Goal: Task Accomplishment & Management: Complete application form

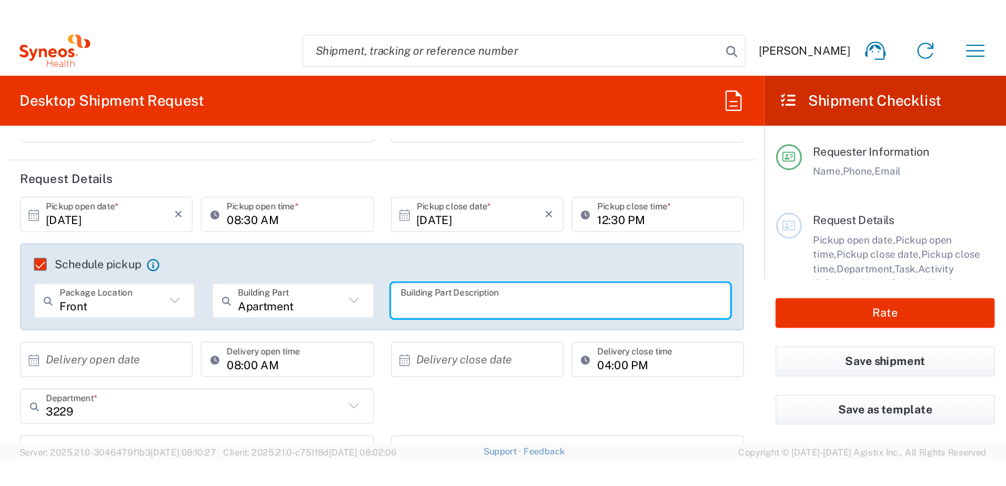
scroll to position [105, 0]
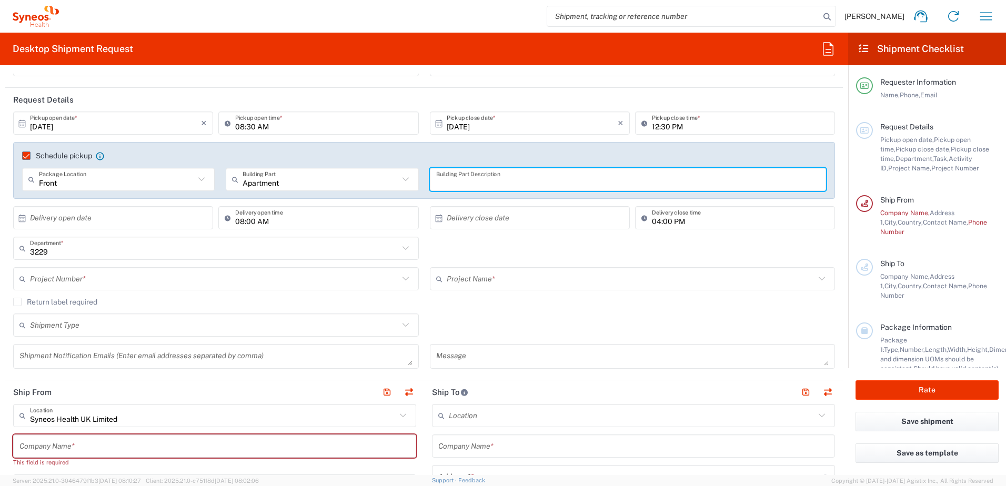
click at [660, 123] on input "12:30 PM" at bounding box center [740, 123] width 177 height 18
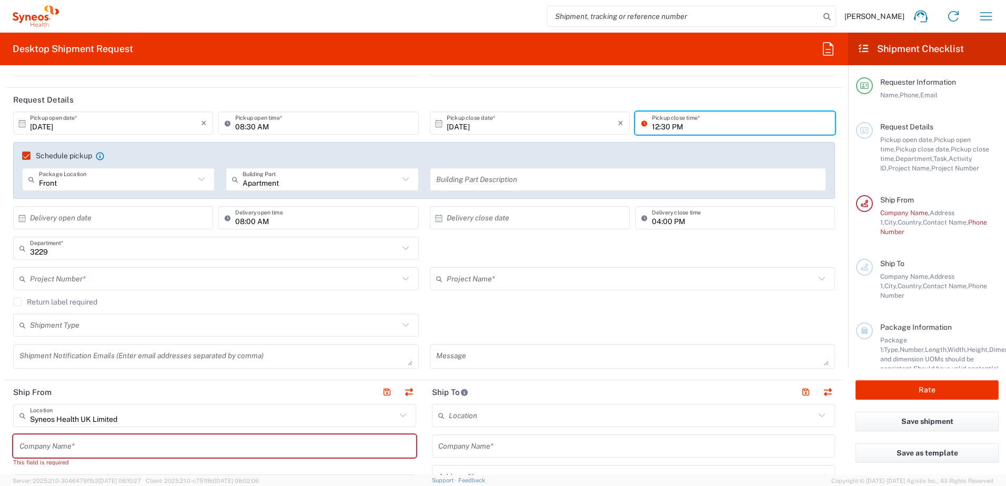
click at [661, 123] on input "12:30 PM" at bounding box center [740, 123] width 177 height 18
click at [652, 127] on input "12:30 PM" at bounding box center [740, 123] width 177 height 18
type input "14:30 PM"
click at [727, 156] on div "Schedule pickup When scheduling a pickup please be sure to meet the following c…" at bounding box center [424, 170] width 822 height 57
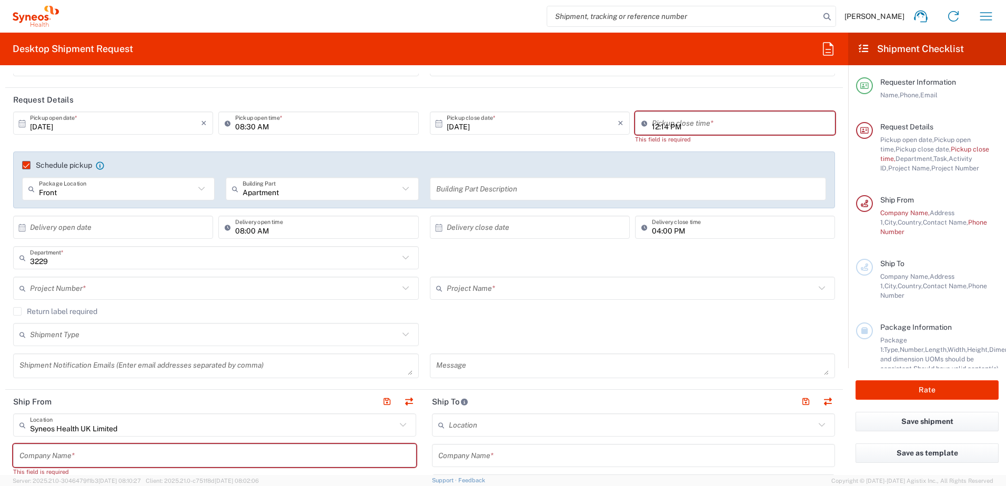
click at [660, 127] on input "12:14 PM" at bounding box center [740, 123] width 177 height 18
click at [652, 126] on input "12:14 PM" at bounding box center [740, 123] width 177 height 18
drag, startPoint x: 722, startPoint y: 124, endPoint x: 702, endPoint y: 158, distance: 39.4
click at [722, 124] on input "14:30 PM" at bounding box center [740, 123] width 177 height 18
type input "14:30 PM"
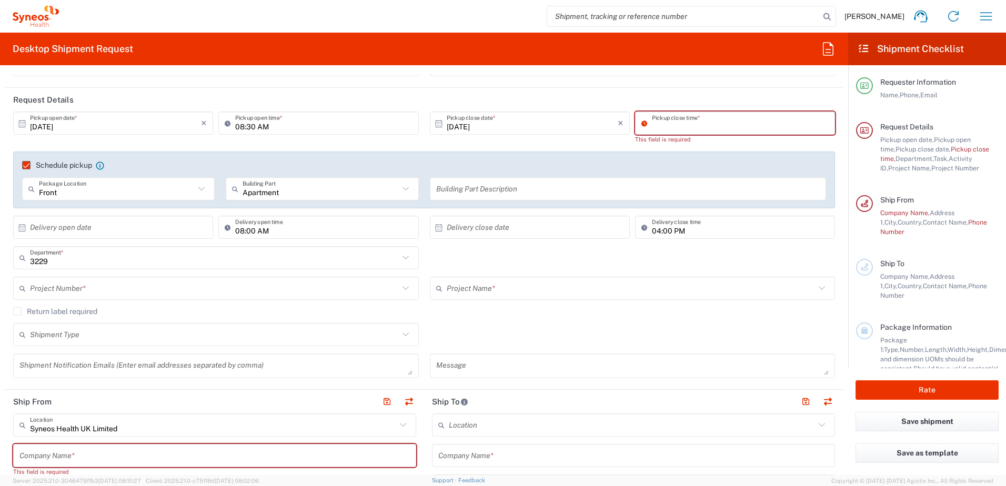
click at [698, 162] on agx-checkbox-control "Schedule pickup When scheduling a pickup please be sure to meet the following c…" at bounding box center [424, 164] width 804 height 9
click at [655, 127] on input "12:15 PM" at bounding box center [740, 123] width 177 height 18
type input "02:30 PM"
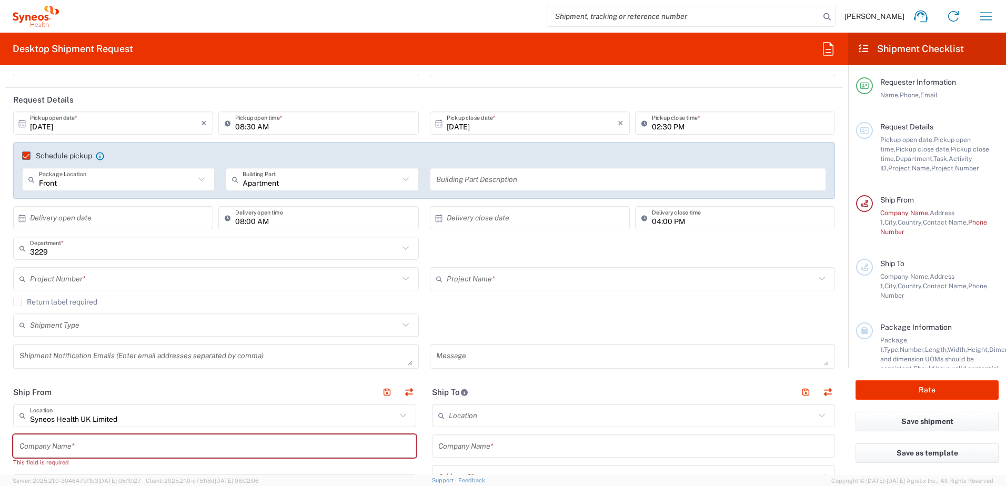
click at [692, 164] on div "Schedule pickup When scheduling a pickup please be sure to meet the following c…" at bounding box center [424, 159] width 815 height 17
drag, startPoint x: 656, startPoint y: 122, endPoint x: 652, endPoint y: 127, distance: 6.4
click at [656, 122] on input "02:30 PM" at bounding box center [740, 123] width 177 height 18
drag, startPoint x: 652, startPoint y: 127, endPoint x: 662, endPoint y: 172, distance: 45.7
click at [652, 127] on input "02:30 PM" at bounding box center [740, 123] width 177 height 18
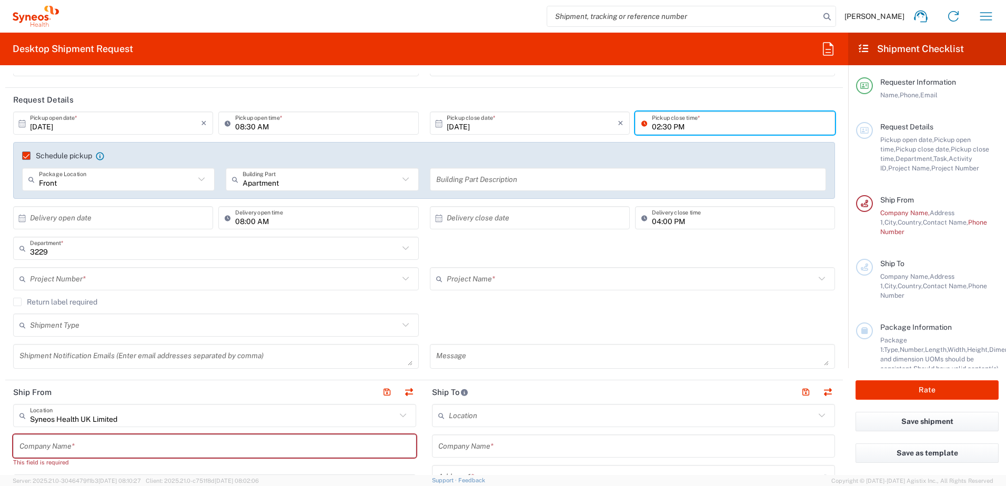
click at [663, 143] on div "Schedule pickup When scheduling a pickup please be sure to meet the following c…" at bounding box center [424, 170] width 822 height 57
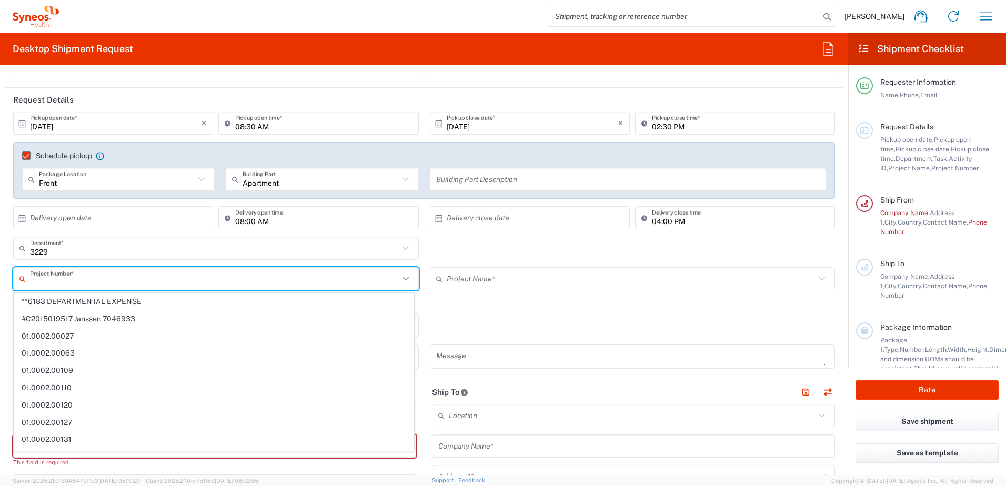
click at [78, 282] on input "text" at bounding box center [214, 279] width 369 height 18
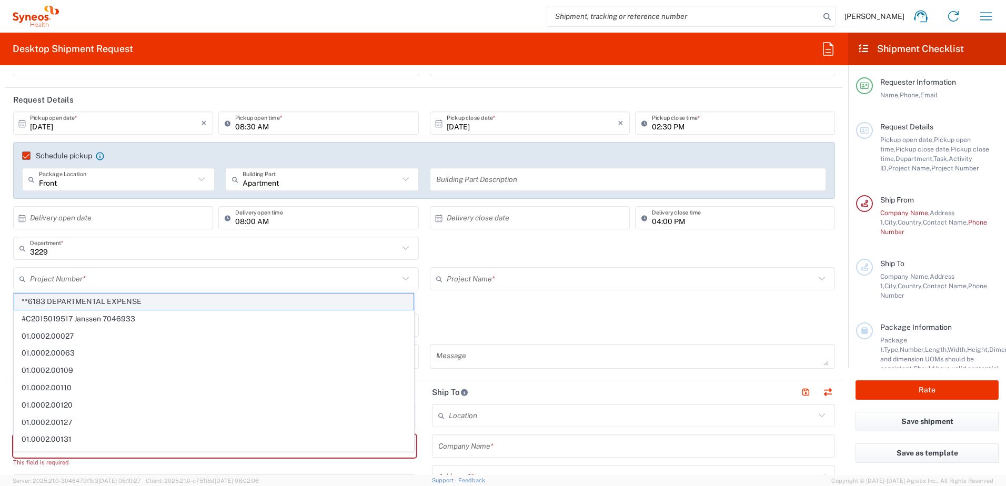
click at [82, 300] on span "**6183 DEPARTMENTAL EXPENSE" at bounding box center [213, 302] width 399 height 16
type input "**6183 DEPARTMENTAL EXPENSE"
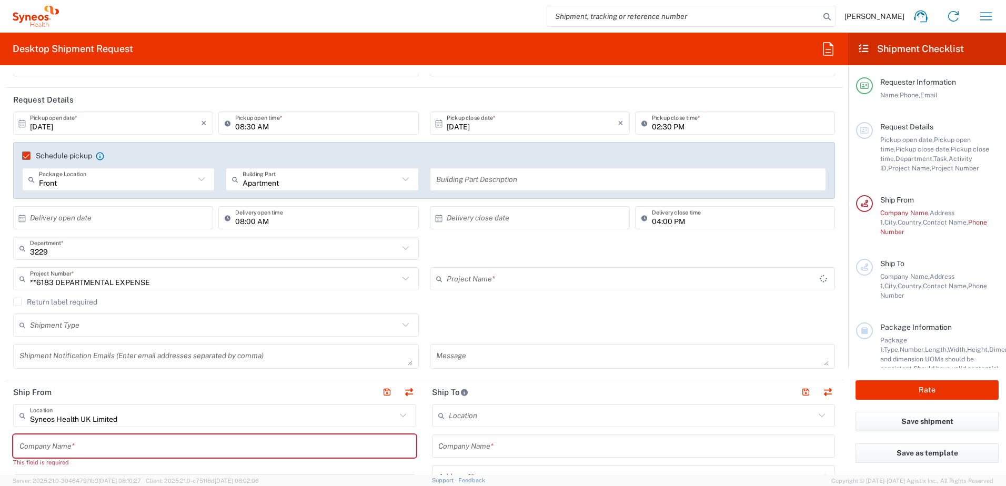
type input "6183"
click at [540, 284] on input "text" at bounding box center [631, 279] width 369 height 18
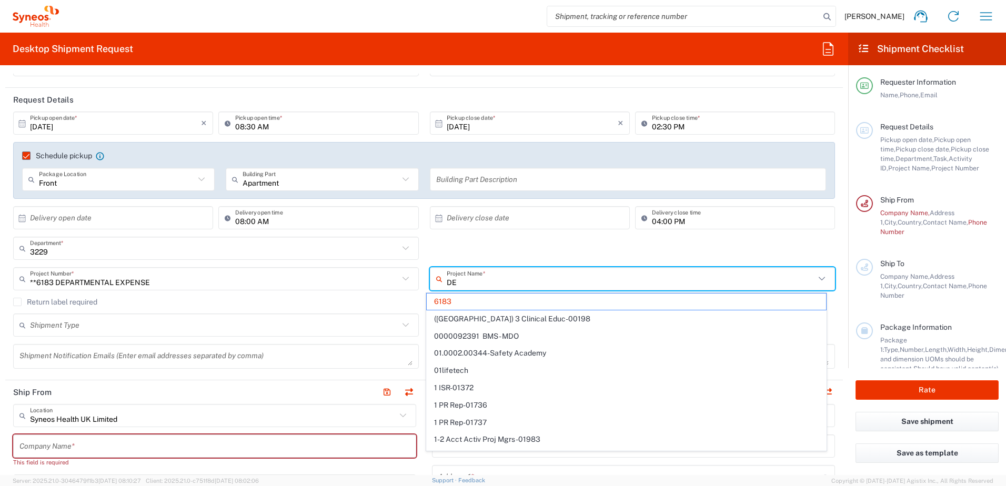
type input "DEP"
type input "**6183 DEPARTMENTAL EXPENSE"
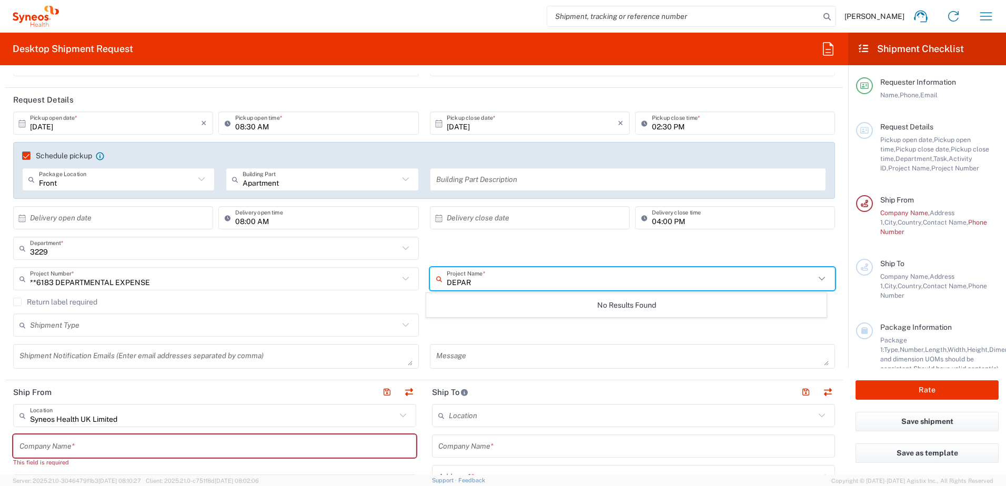
type input "DEPAR"
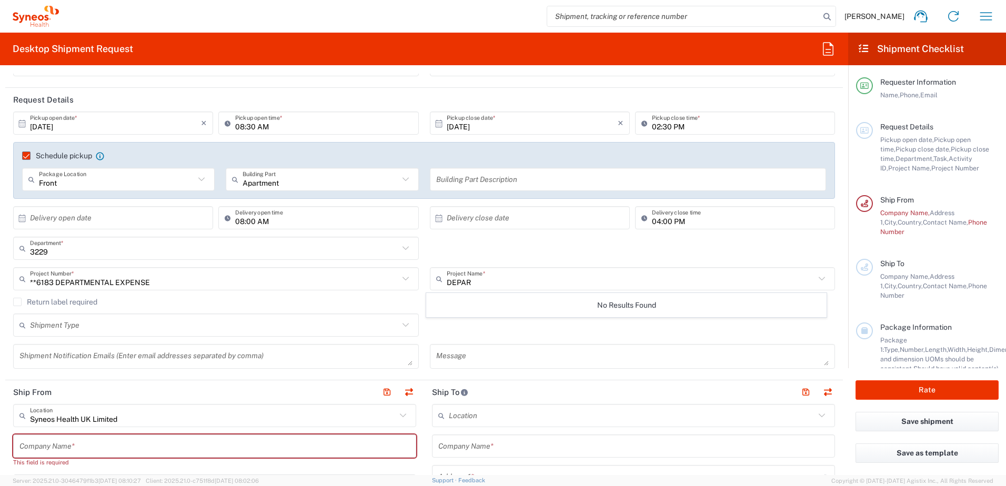
click at [28, 274] on icon at bounding box center [24, 278] width 11 height 17
click at [30, 276] on input "**6183 DEPARTMENTAL EXPENSE" at bounding box center [214, 279] width 369 height 18
click at [34, 280] on input "text" at bounding box center [214, 279] width 369 height 18
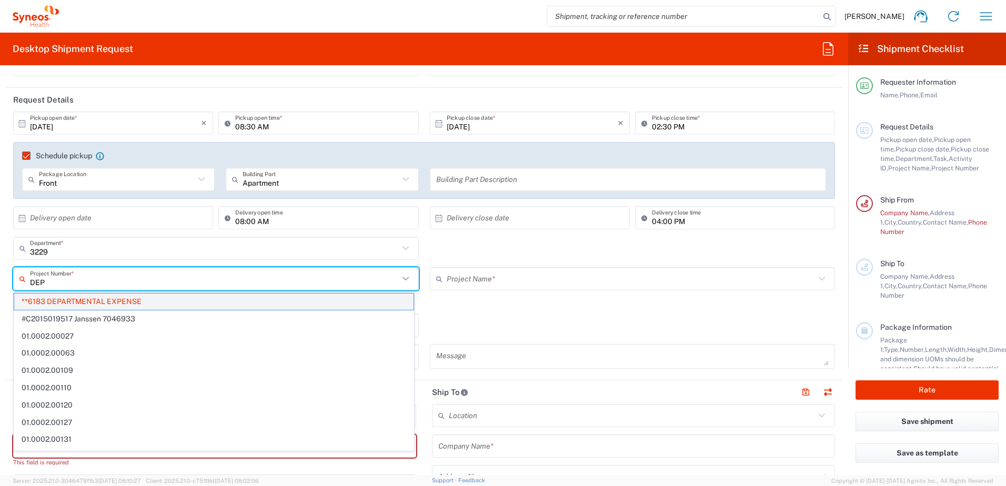
type input "DEPA"
type input "6183"
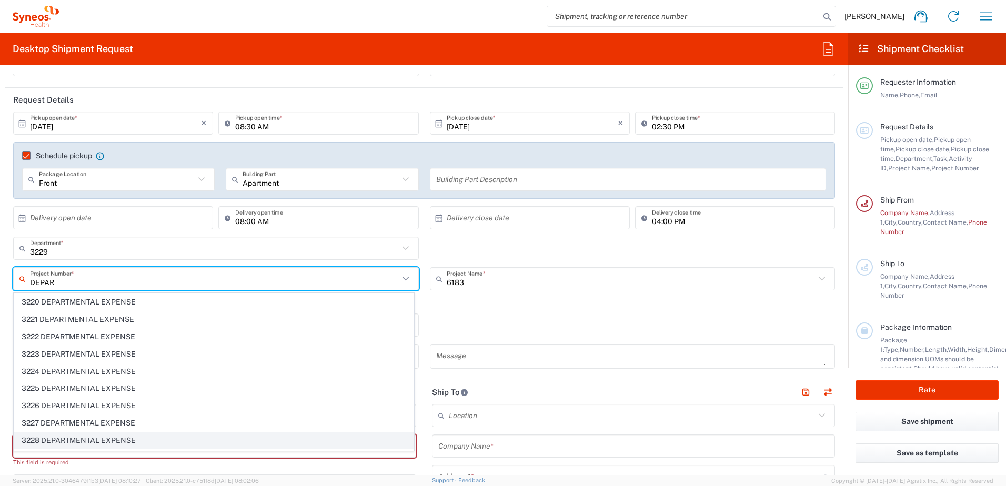
scroll to position [863, 0]
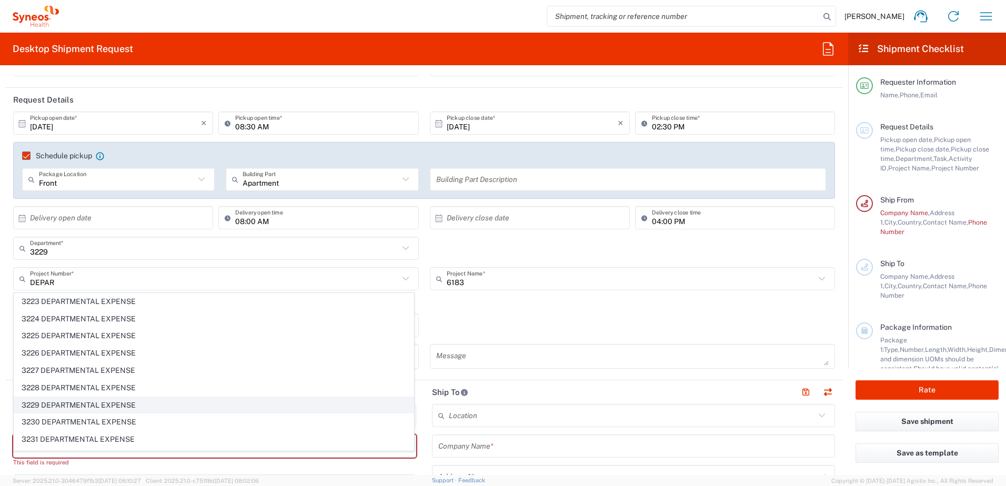
click at [45, 406] on span "3229 DEPARTMENTAL EXPENSE" at bounding box center [213, 405] width 399 height 16
type input "3229 DEPARTMENTAL EXPENSE"
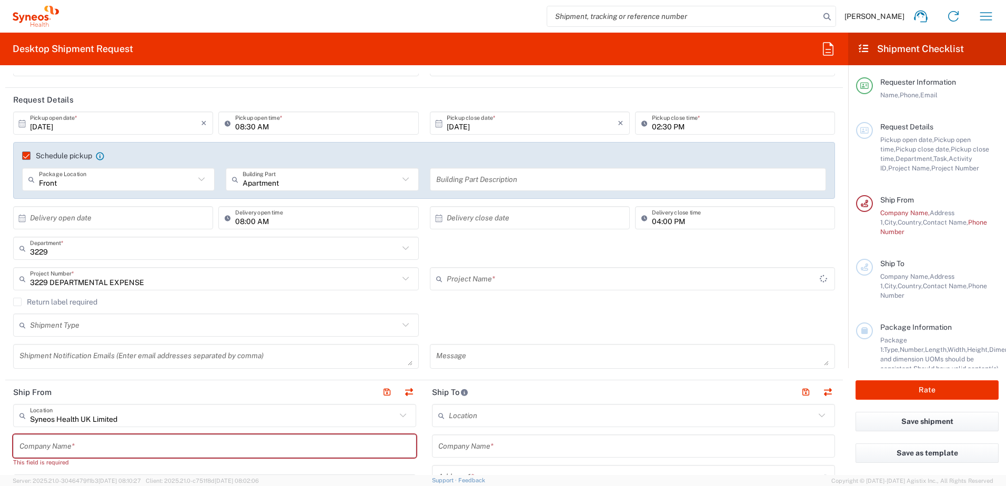
type input "3229 DEPARTMENTAL EXPENSE"
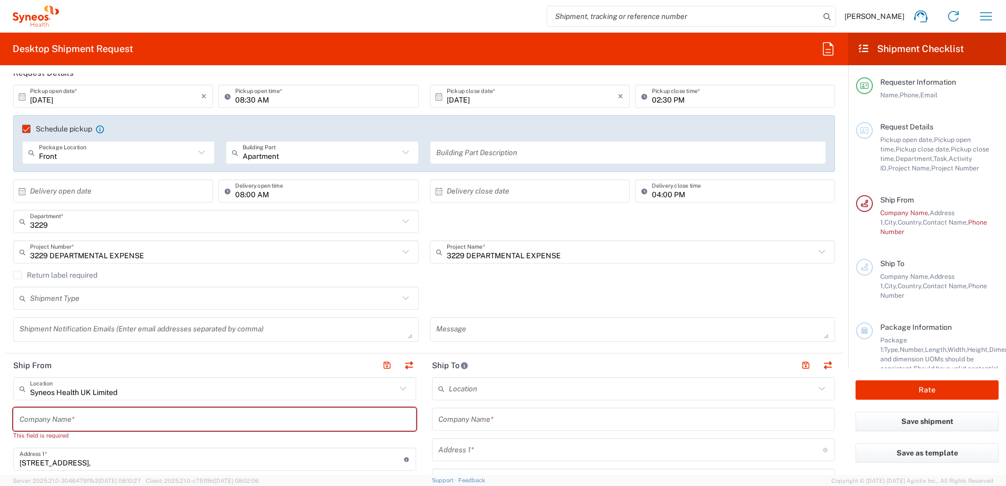
scroll to position [158, 0]
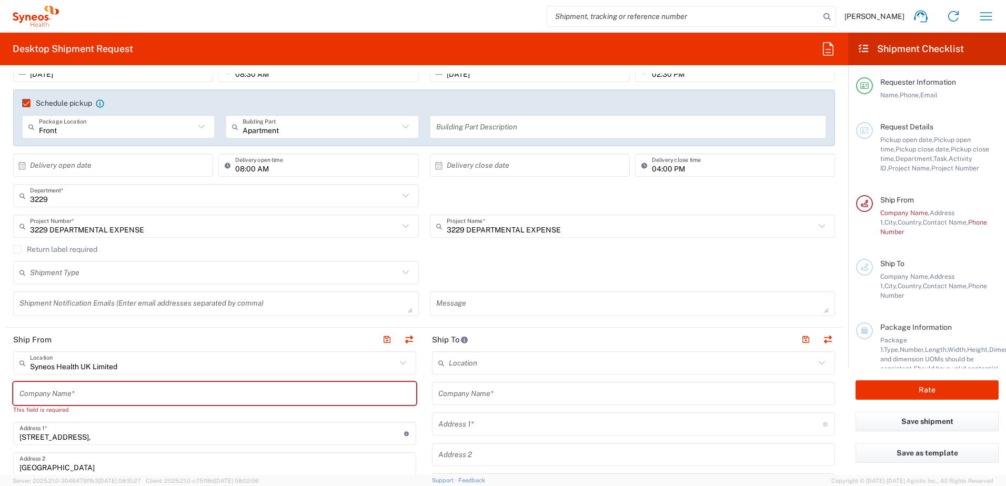
click at [57, 249] on label "Return label required" at bounding box center [55, 249] width 84 height 8
click at [17, 249] on input "Return label required" at bounding box center [17, 249] width 0 height 0
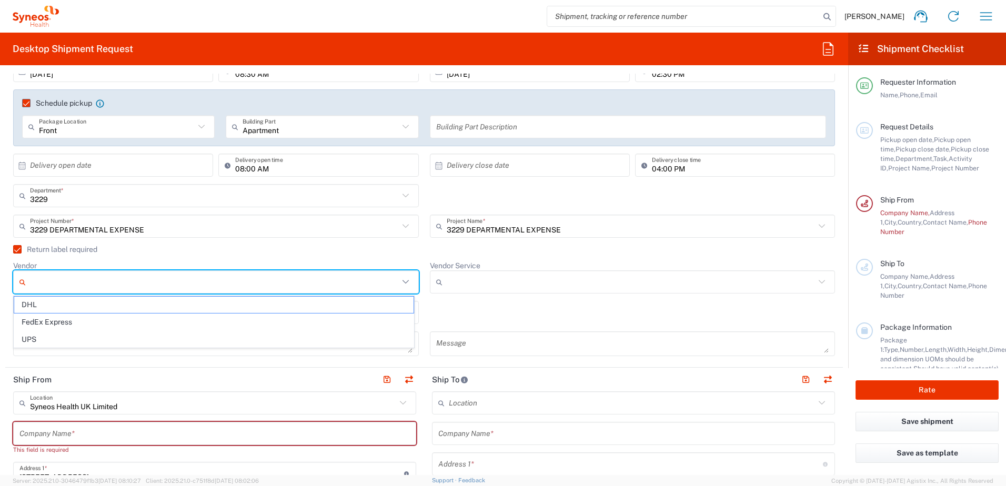
click at [56, 279] on input "Vendor" at bounding box center [214, 282] width 369 height 17
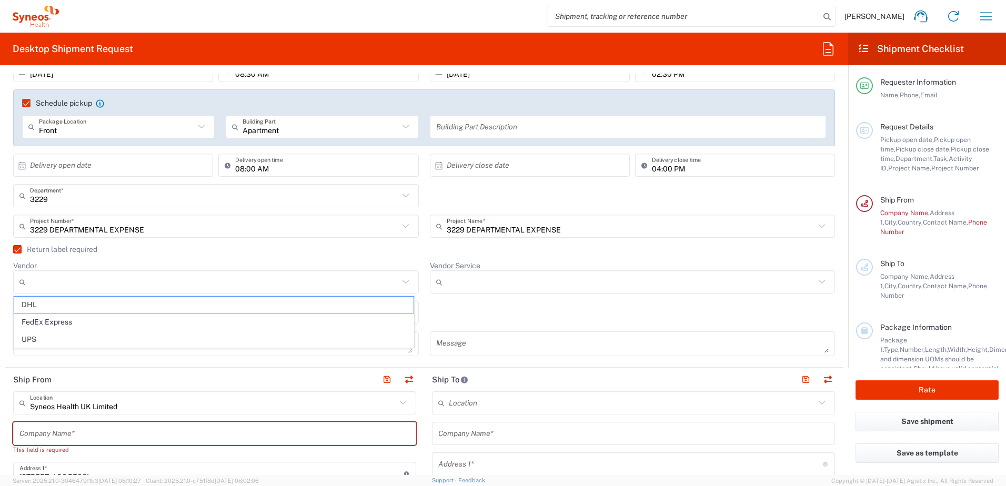
click at [51, 251] on label "Return label required" at bounding box center [55, 249] width 84 height 8
click at [13, 249] on input "Return label required" at bounding box center [13, 249] width 0 height 0
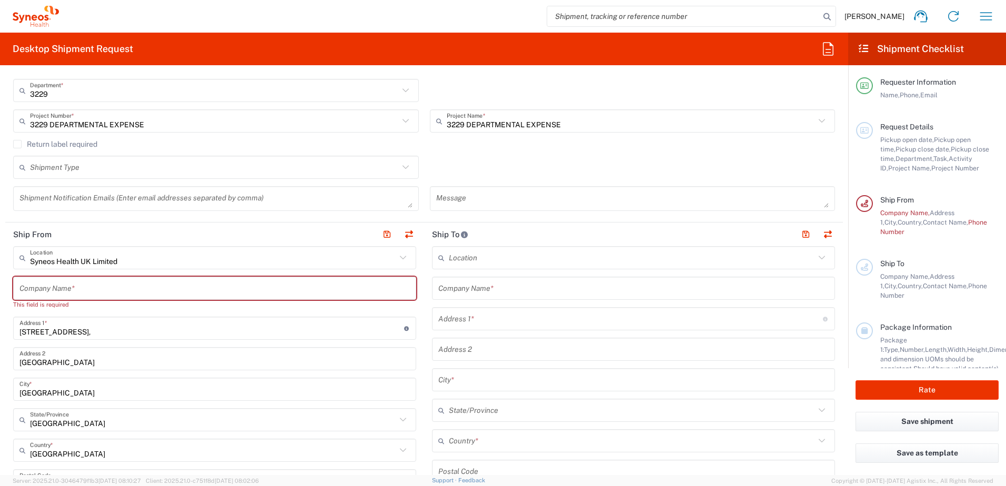
scroll to position [316, 0]
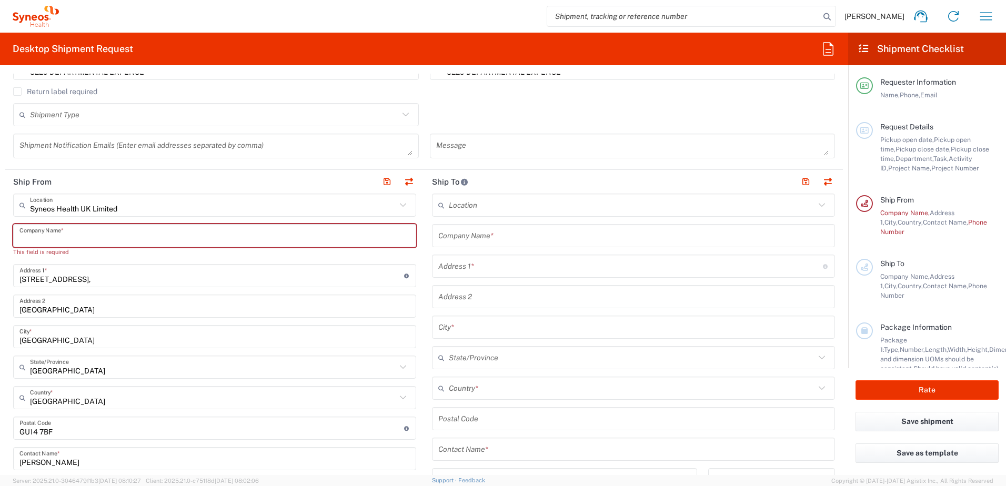
click at [92, 234] on input "text" at bounding box center [214, 236] width 390 height 18
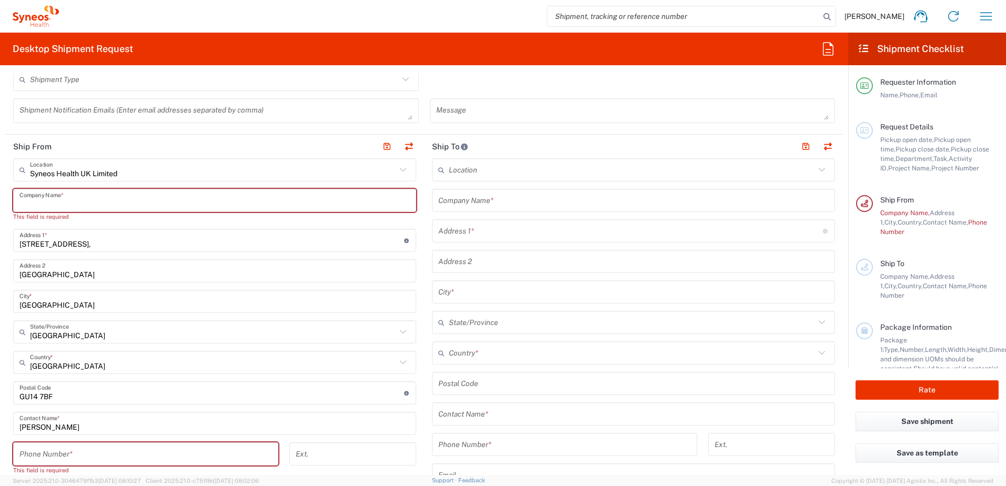
scroll to position [368, 0]
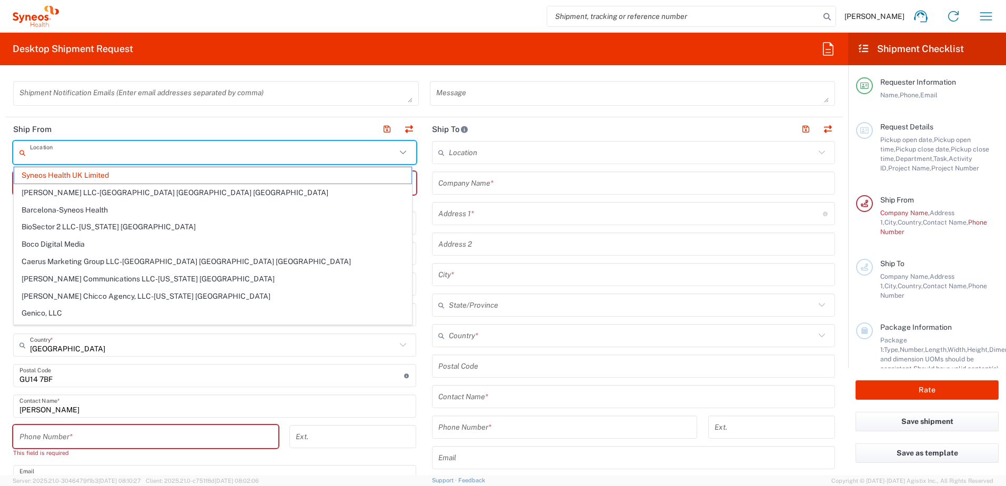
drag, startPoint x: 137, startPoint y: 158, endPoint x: 127, endPoint y: 161, distance: 10.5
click at [127, 161] on input "text" at bounding box center [213, 153] width 366 height 18
drag, startPoint x: 92, startPoint y: 122, endPoint x: 57, endPoint y: 148, distance: 43.2
click at [92, 122] on header "Ship From" at bounding box center [214, 129] width 419 height 24
type input "Syneos Health UK Limited"
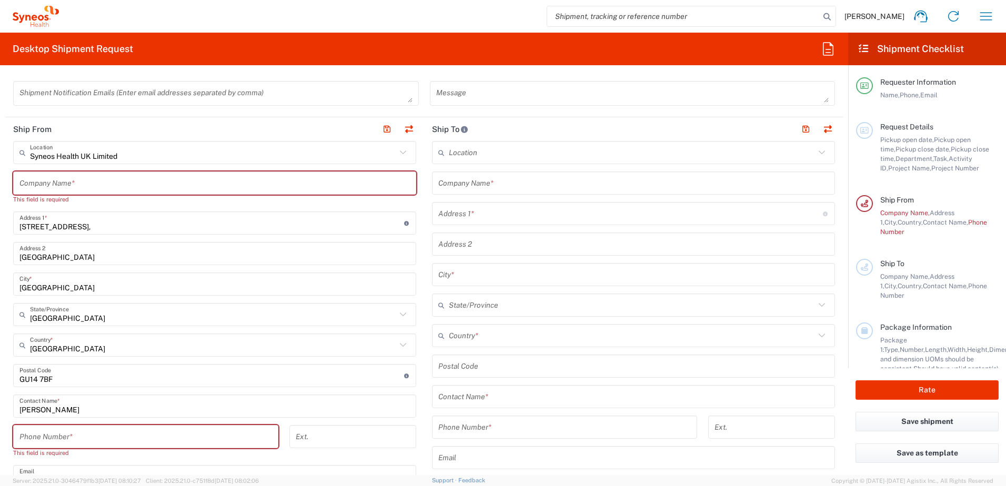
drag, startPoint x: 133, startPoint y: 233, endPoint x: 101, endPoint y: 227, distance: 33.1
click at [101, 227] on div "[STREET_ADDRESS], Address 1 * For cross streets use street names with '&' or 'a…" at bounding box center [214, 223] width 403 height 23
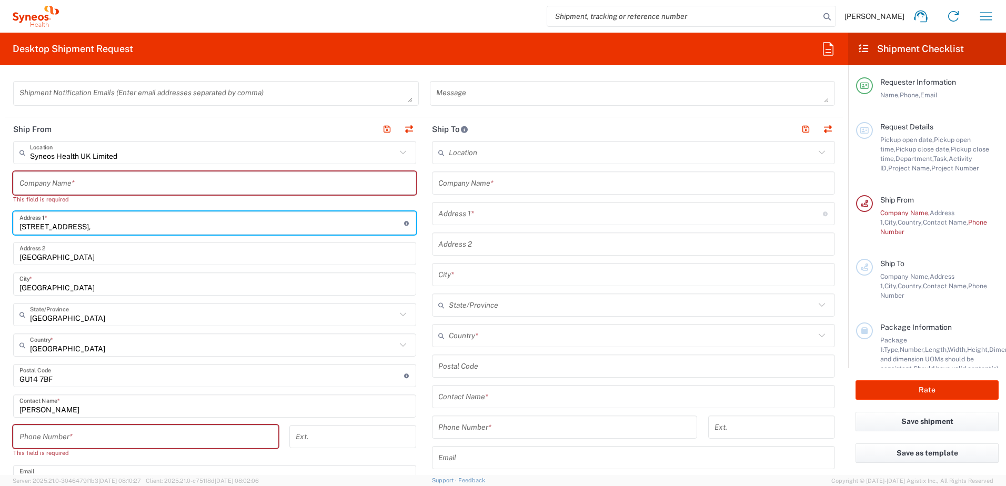
drag, startPoint x: 50, startPoint y: 226, endPoint x: 8, endPoint y: 226, distance: 42.1
click at [8, 226] on main "Syneos Health UK Limited Location Syneos Health UK Limited [PERSON_NAME] LLC-[G…" at bounding box center [214, 402] width 419 height 522
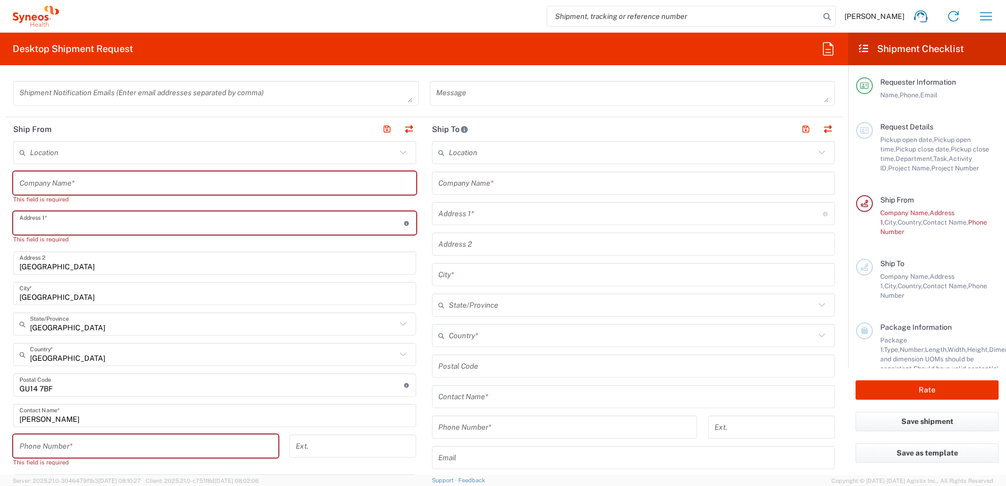
click at [495, 220] on input "text" at bounding box center [630, 214] width 385 height 18
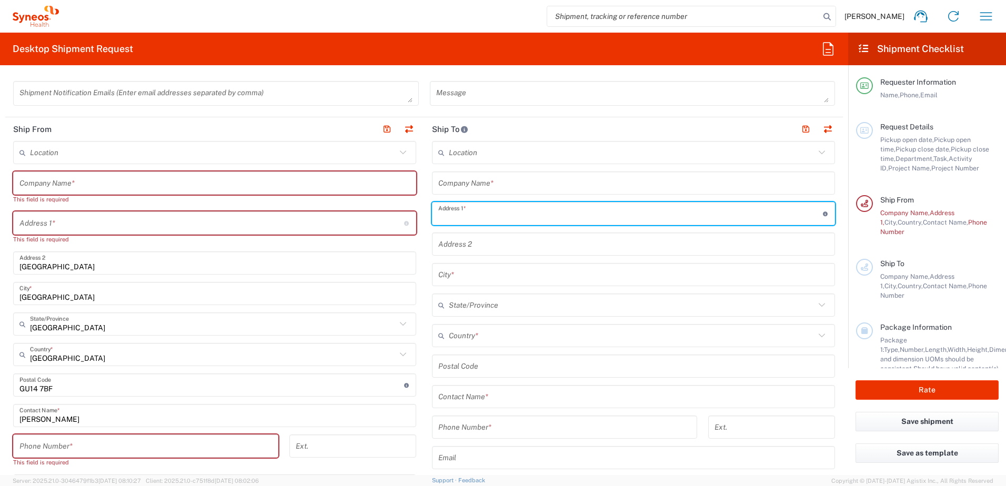
paste input "[STREET_ADDRESS],"
click at [467, 225] on div "[STREET_ADDRESS], Address 1 * For cross streets use street names with '&' or 'a…" at bounding box center [633, 213] width 403 height 23
click at [458, 217] on input "[STREET_ADDRESS]," at bounding box center [630, 214] width 385 height 18
paste input "[STREET_ADDRESS],"
click at [444, 216] on input "[STREET_ADDRESS]," at bounding box center [630, 214] width 385 height 18
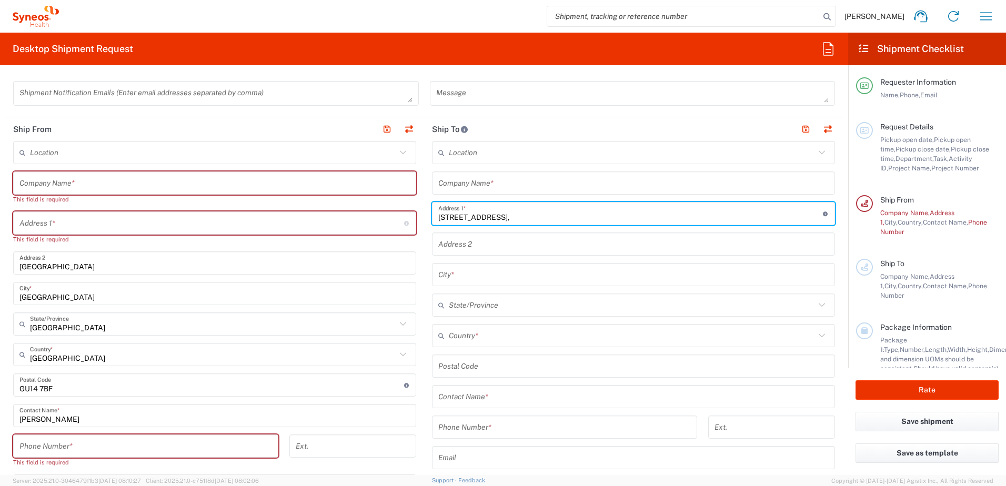
click at [450, 215] on input "[STREET_ADDRESS]," at bounding box center [630, 214] width 385 height 18
type input "[STREET_ADDRESS]"
type input "[GEOGRAPHIC_DATA]"
type input "GU14 7BF"
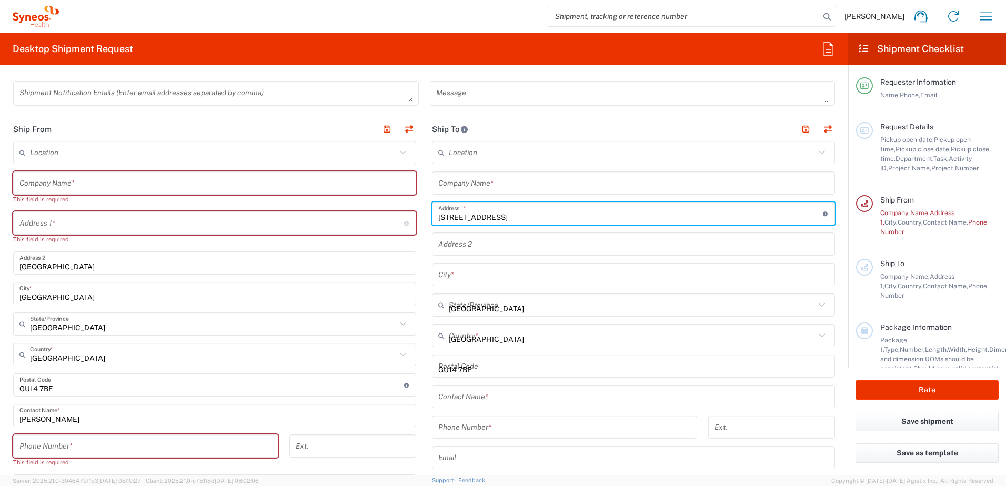
type input "07795408867"
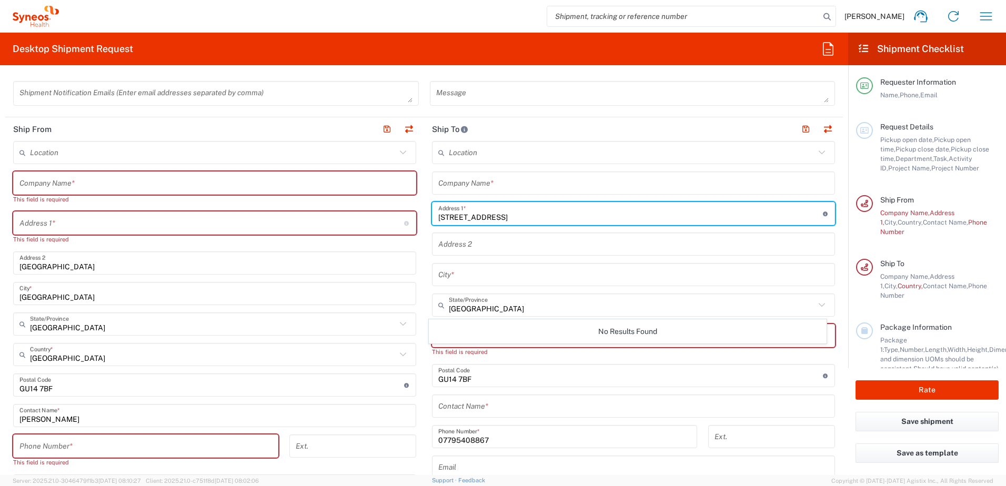
click at [381, 264] on input "[GEOGRAPHIC_DATA]" at bounding box center [214, 263] width 390 height 18
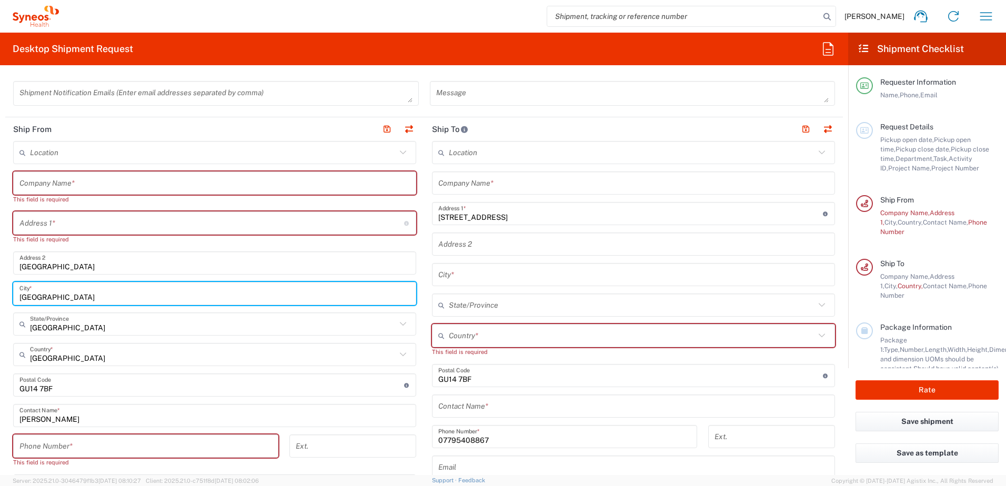
click at [0, 300] on html "[PERSON_NAME] Home Shipment estimator Shipment tracking Desktop shipment reques…" at bounding box center [503, 243] width 1006 height 486
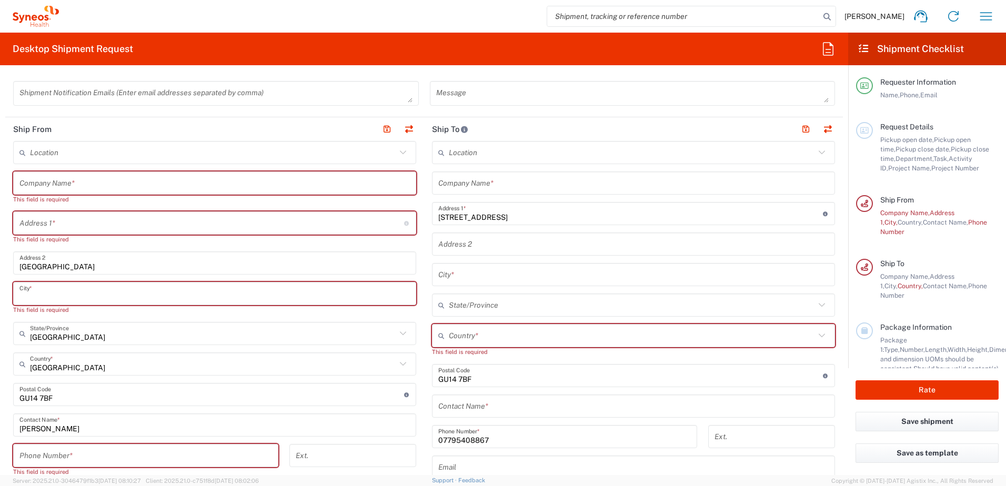
click at [458, 277] on input "text" at bounding box center [633, 275] width 390 height 18
paste input "[GEOGRAPHIC_DATA]"
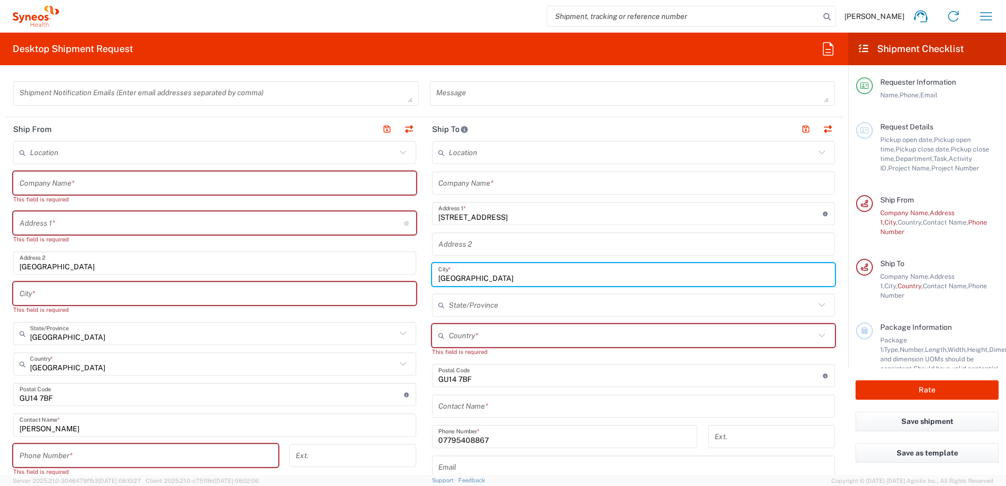
type input "[GEOGRAPHIC_DATA]"
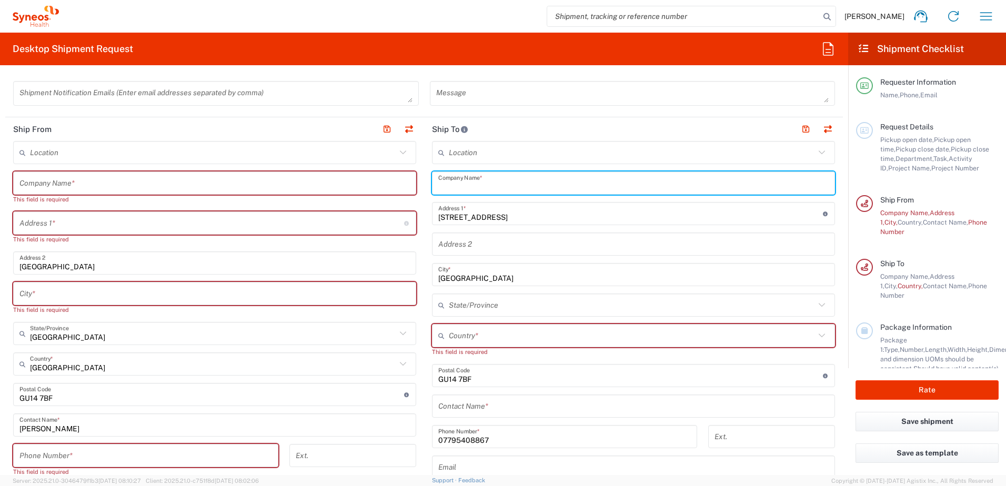
click at [475, 182] on input "text" at bounding box center [633, 183] width 390 height 18
type input "s"
type input "Syneos Health"
click at [450, 339] on input "text" at bounding box center [632, 336] width 366 height 18
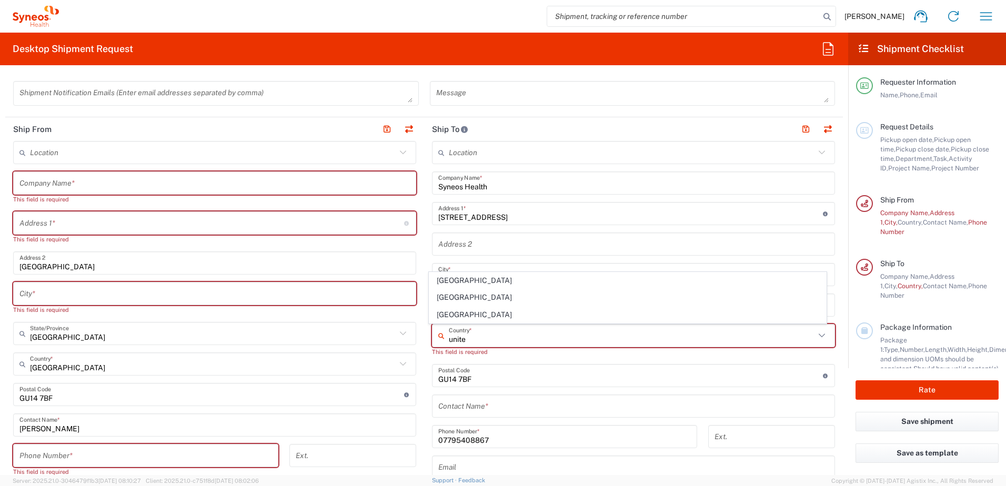
drag, startPoint x: 438, startPoint y: 300, endPoint x: 490, endPoint y: 369, distance: 86.7
click at [438, 300] on span "[GEOGRAPHIC_DATA]" at bounding box center [627, 297] width 397 height 16
type input "[GEOGRAPHIC_DATA]"
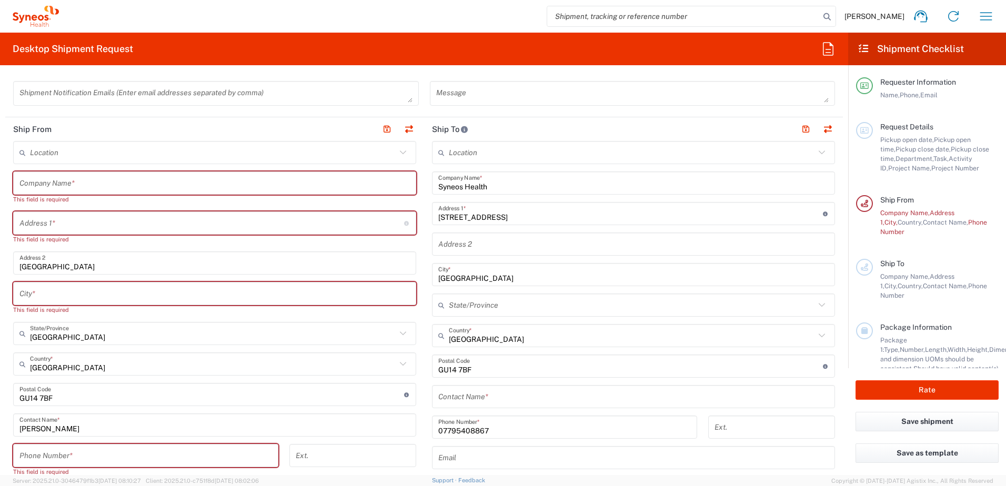
click at [487, 396] on input "text" at bounding box center [633, 397] width 390 height 18
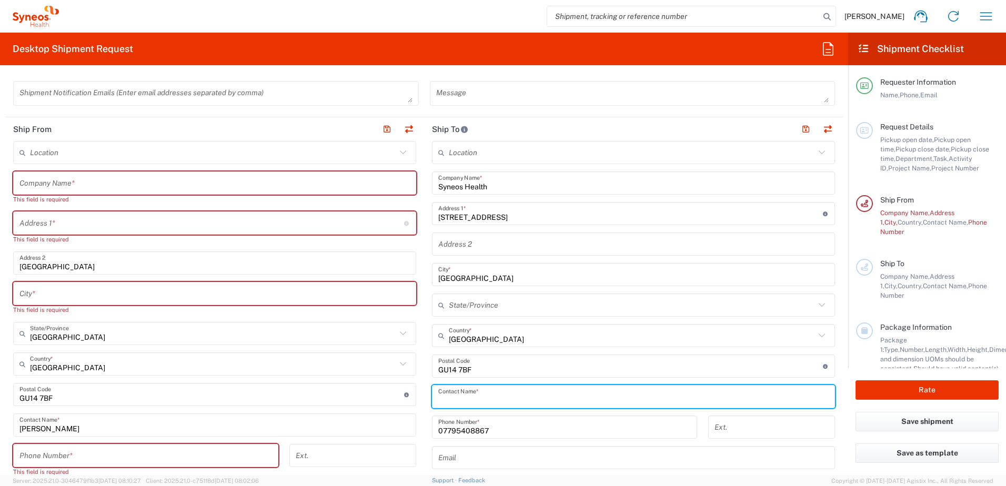
scroll to position [421, 0]
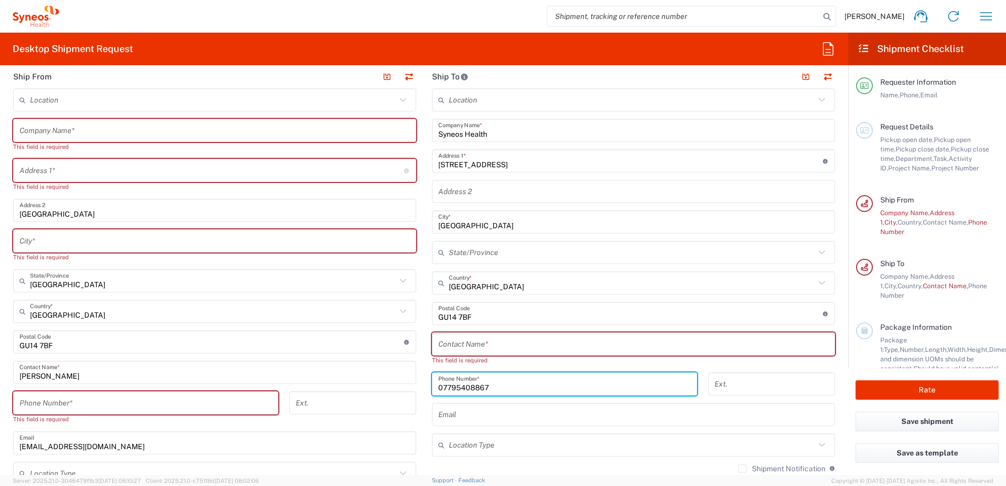
drag, startPoint x: 510, startPoint y: 377, endPoint x: 420, endPoint y: 373, distance: 90.1
click at [424, 377] on main "Location [PERSON_NAME] LLC-[GEOGRAPHIC_DATA] [GEOGRAPHIC_DATA] [GEOGRAPHIC_DATA…" at bounding box center [633, 313] width 419 height 451
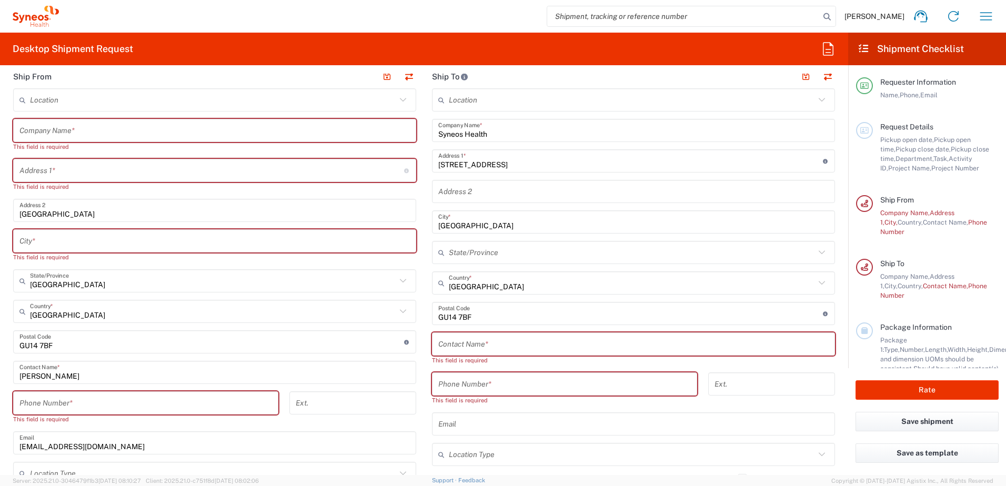
drag, startPoint x: 562, startPoint y: 414, endPoint x: 520, endPoint y: 400, distance: 43.6
click at [562, 414] on div "Email" at bounding box center [633, 424] width 403 height 23
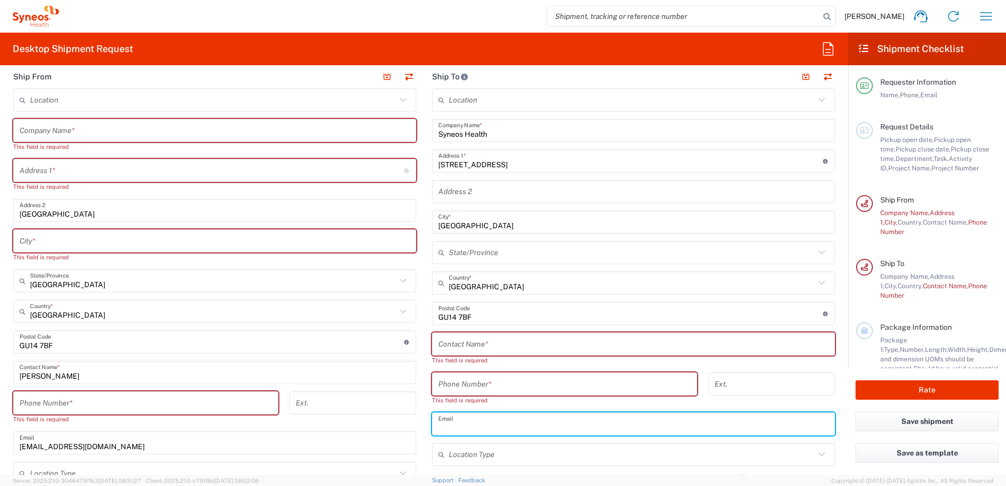
drag, startPoint x: 476, startPoint y: 354, endPoint x: 471, endPoint y: 341, distance: 12.8
click at [476, 354] on div "Contact Name *" at bounding box center [633, 344] width 403 height 23
click at [471, 341] on input "text" at bounding box center [633, 344] width 390 height 18
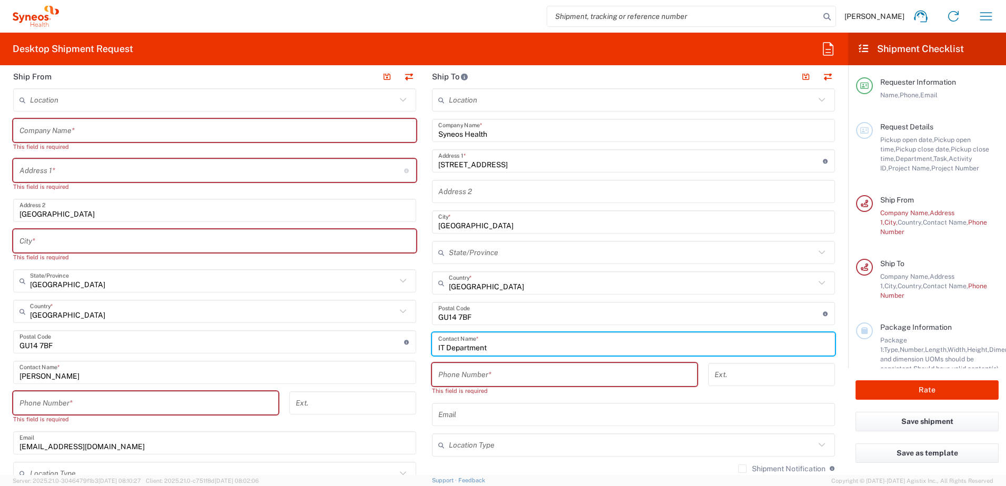
type input "IT Department"
click at [580, 384] on input "tel" at bounding box center [564, 375] width 253 height 18
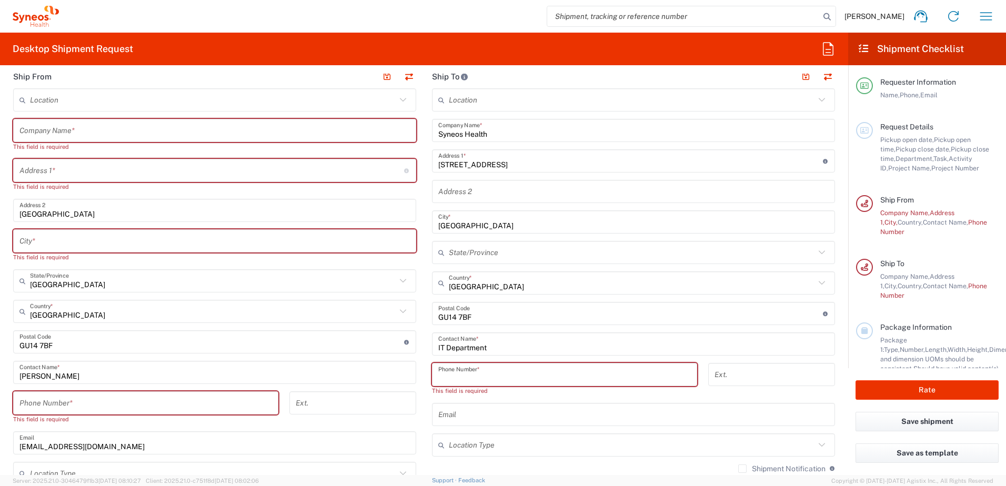
drag, startPoint x: 138, startPoint y: 409, endPoint x: 124, endPoint y: 400, distance: 17.1
click at [138, 409] on input "tel" at bounding box center [145, 403] width 253 height 18
click at [558, 375] on input "tel" at bounding box center [564, 375] width 253 height 18
click at [702, 397] on div "Ext." at bounding box center [771, 383] width 138 height 40
click at [502, 375] on input "tel" at bounding box center [564, 375] width 253 height 18
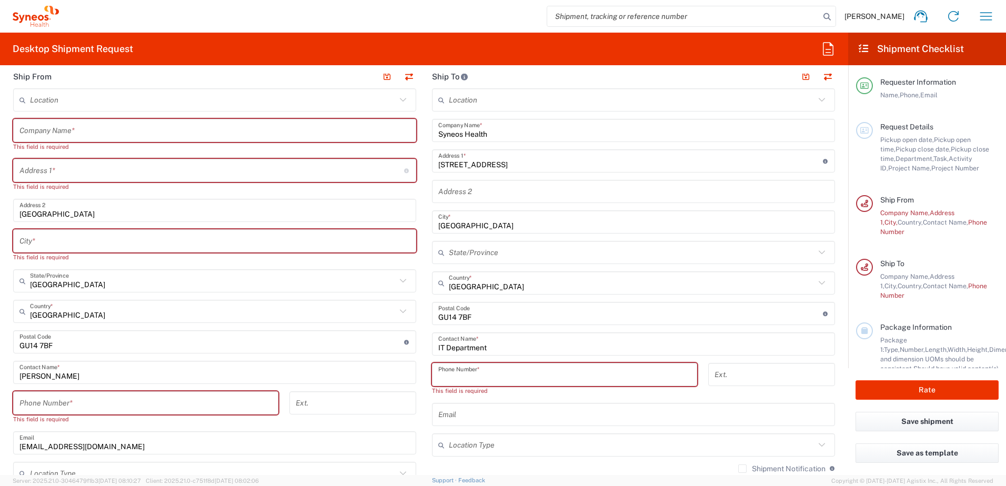
drag, startPoint x: 64, startPoint y: 169, endPoint x: 71, endPoint y: 172, distance: 7.2
click at [64, 169] on input "text" at bounding box center [211, 171] width 385 height 18
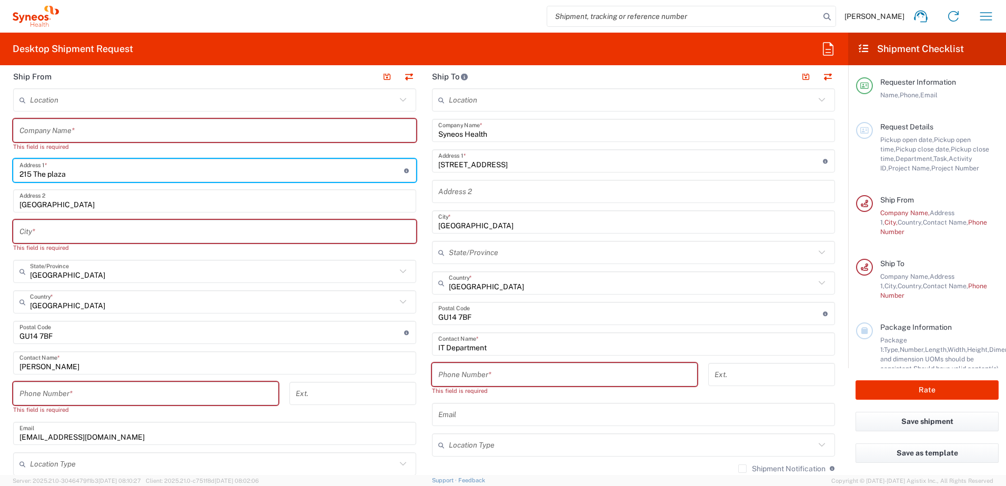
type input "215 The plaza"
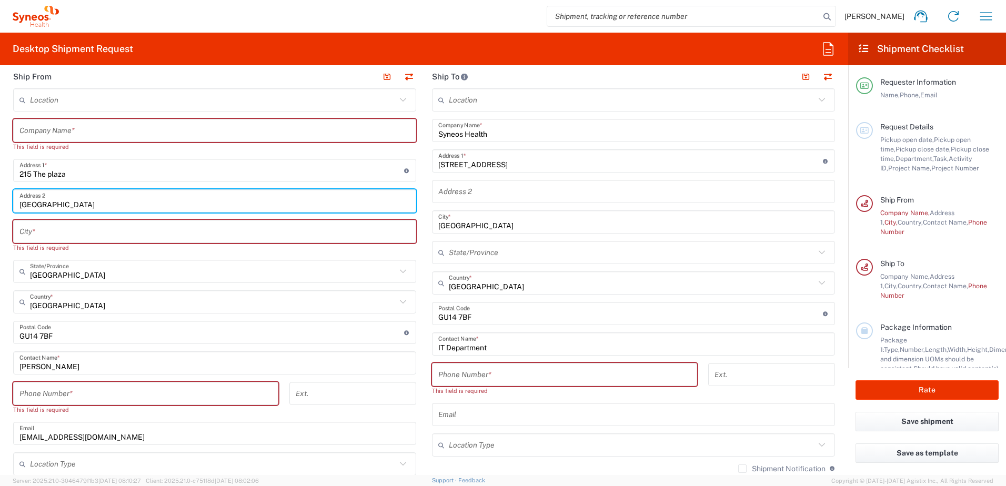
drag, startPoint x: 131, startPoint y: 200, endPoint x: 16, endPoint y: 206, distance: 115.4
click at [16, 206] on div "[GEOGRAPHIC_DATA] Address 2" at bounding box center [214, 200] width 403 height 23
drag, startPoint x: 567, startPoint y: 359, endPoint x: 547, endPoint y: 371, distance: 23.1
click at [567, 359] on div "Location [PERSON_NAME] LLC-[GEOGRAPHIC_DATA] [GEOGRAPHIC_DATA] [GEOGRAPHIC_DATA…" at bounding box center [633, 313] width 403 height 451
click at [562, 368] on input "tel" at bounding box center [564, 375] width 253 height 18
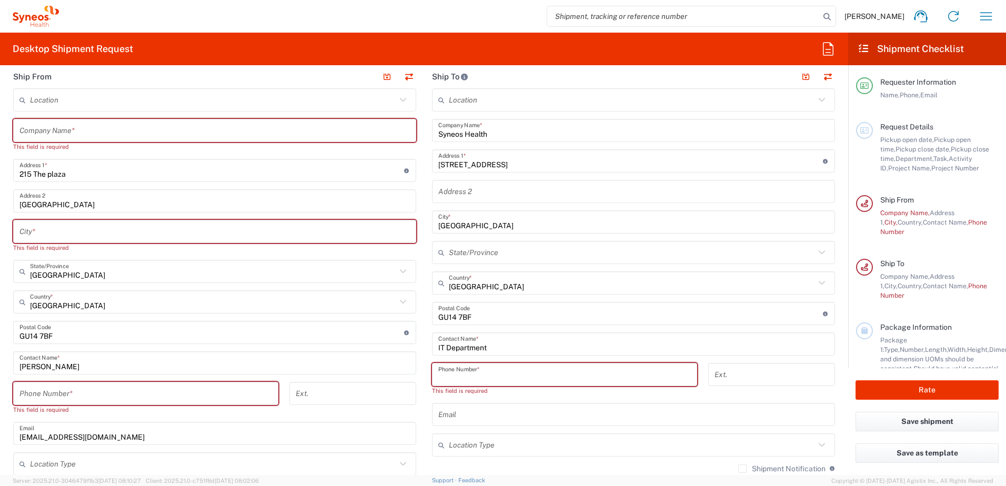
click at [546, 371] on input "tel" at bounding box center [564, 375] width 253 height 18
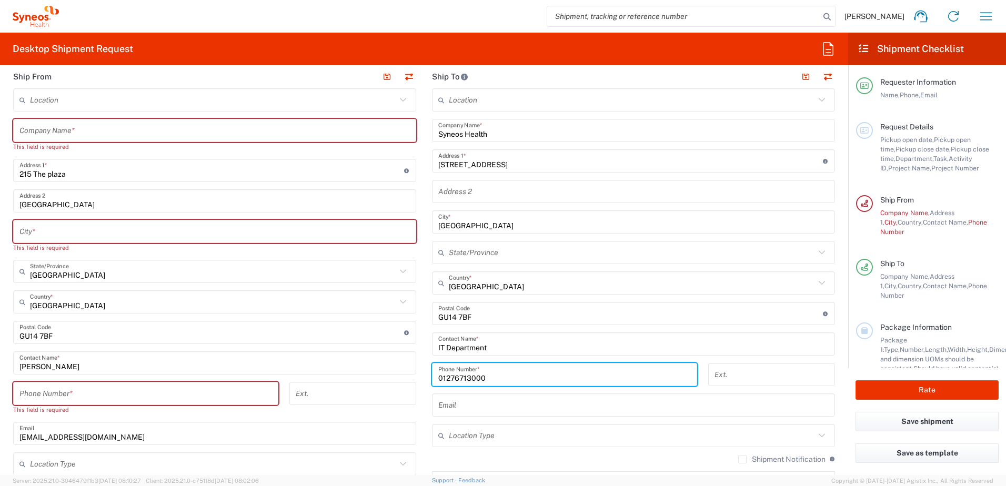
type input "01276713000"
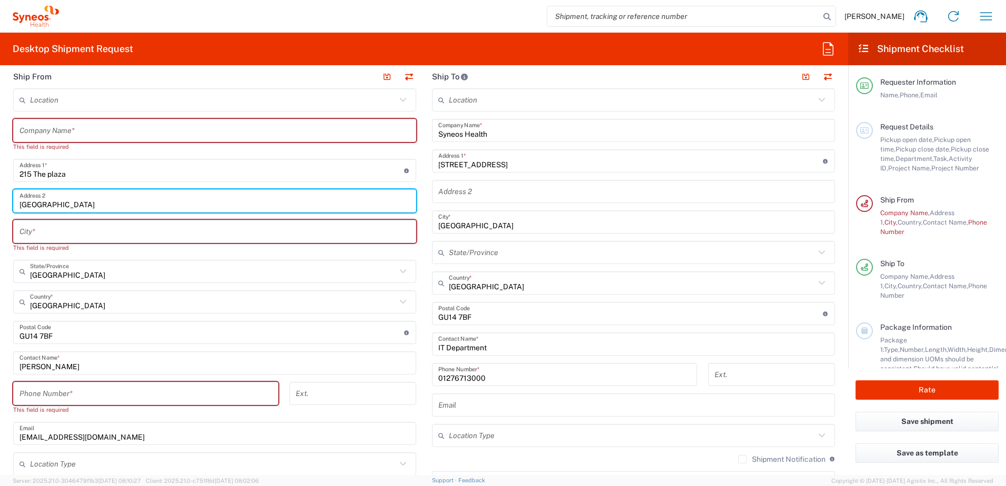
drag, startPoint x: 124, startPoint y: 203, endPoint x: 240, endPoint y: 239, distance: 122.3
click at [14, 198] on div "[GEOGRAPHIC_DATA] Address 2" at bounding box center [214, 200] width 403 height 23
click at [487, 189] on input "text" at bounding box center [633, 192] width 390 height 18
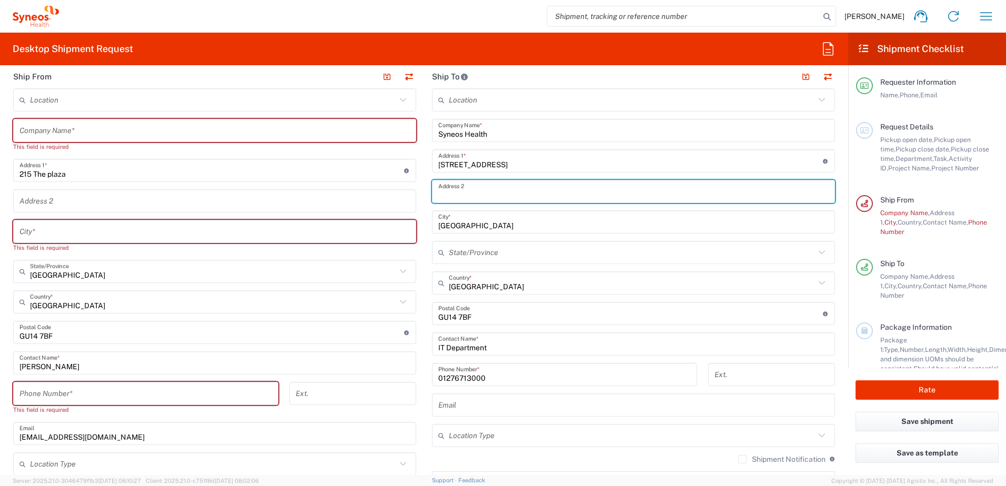
paste input "[GEOGRAPHIC_DATA]"
type input "[GEOGRAPHIC_DATA]"
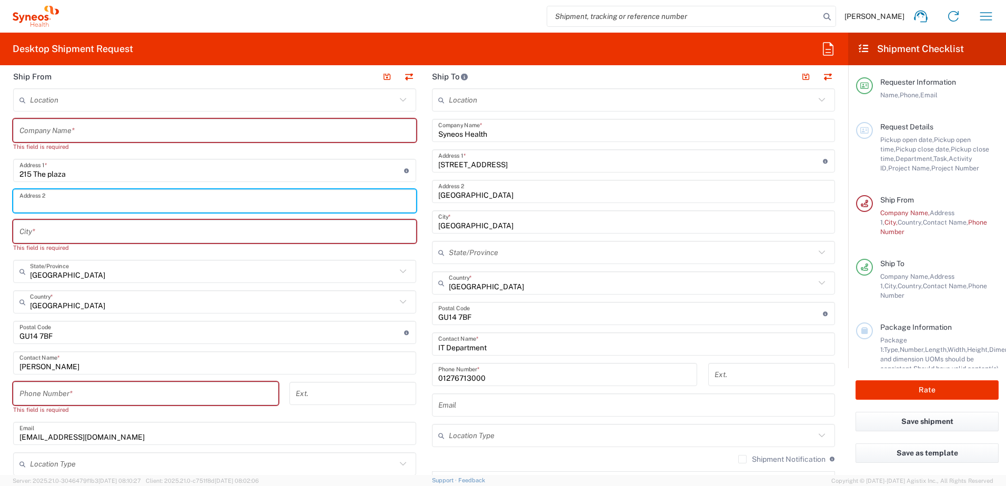
click at [37, 203] on input "text" at bounding box center [214, 201] width 390 height 18
type input "[DATE] way"
click at [46, 235] on input "text" at bounding box center [214, 232] width 390 height 18
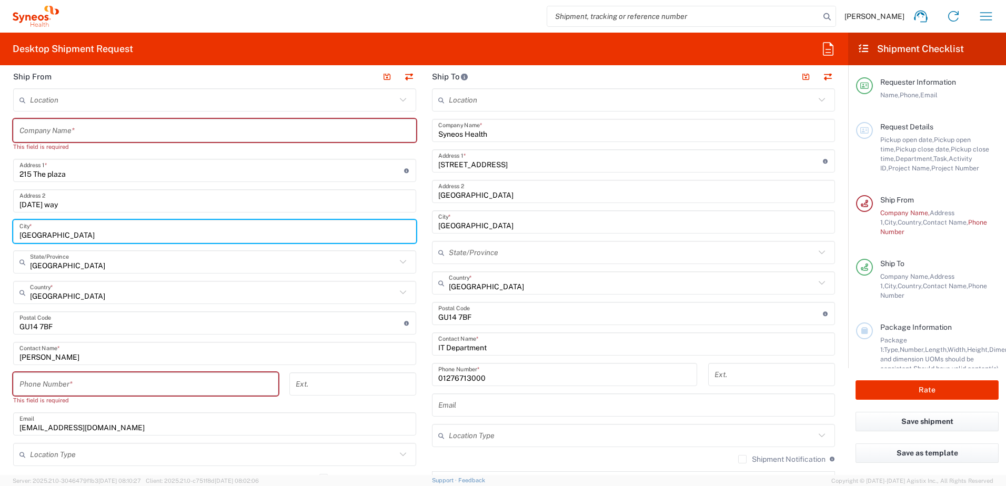
type input "[GEOGRAPHIC_DATA]"
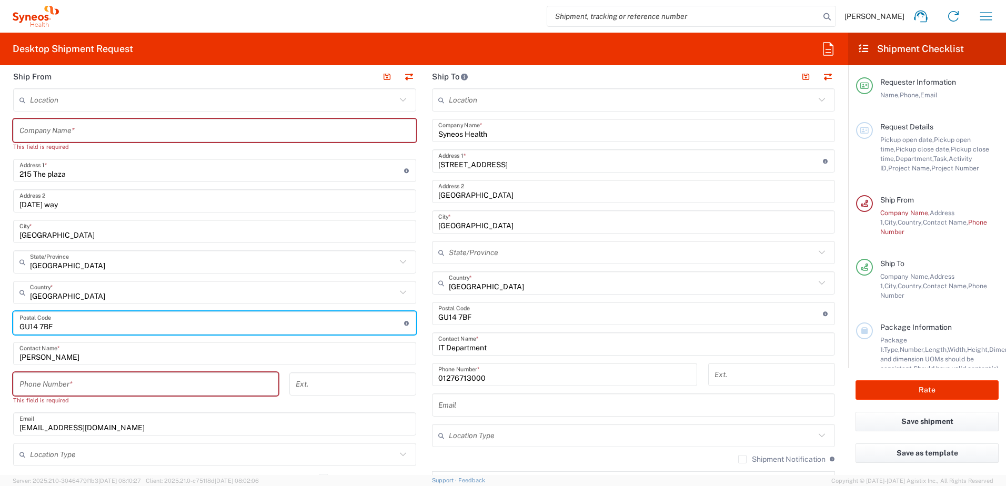
drag, startPoint x: 83, startPoint y: 325, endPoint x: 4, endPoint y: 322, distance: 79.0
click at [21, 325] on input "undefined" at bounding box center [211, 323] width 385 height 18
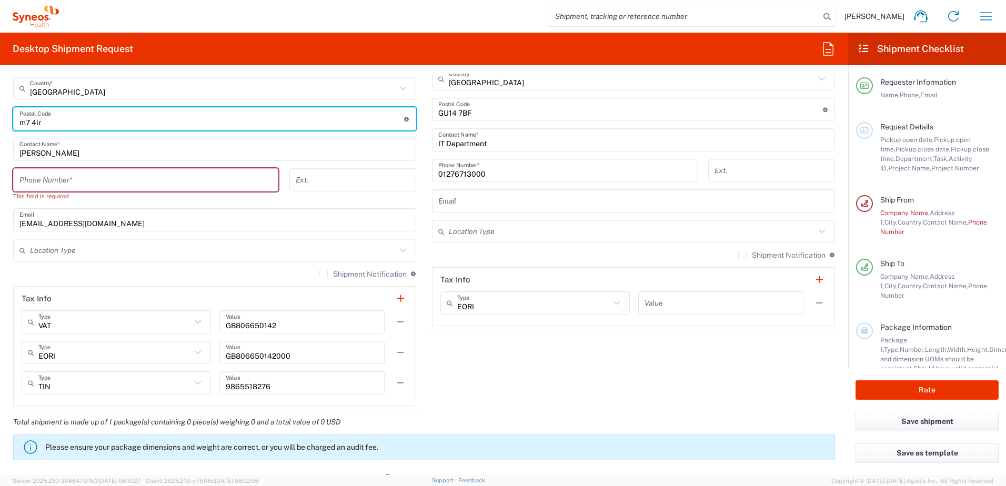
scroll to position [579, 0]
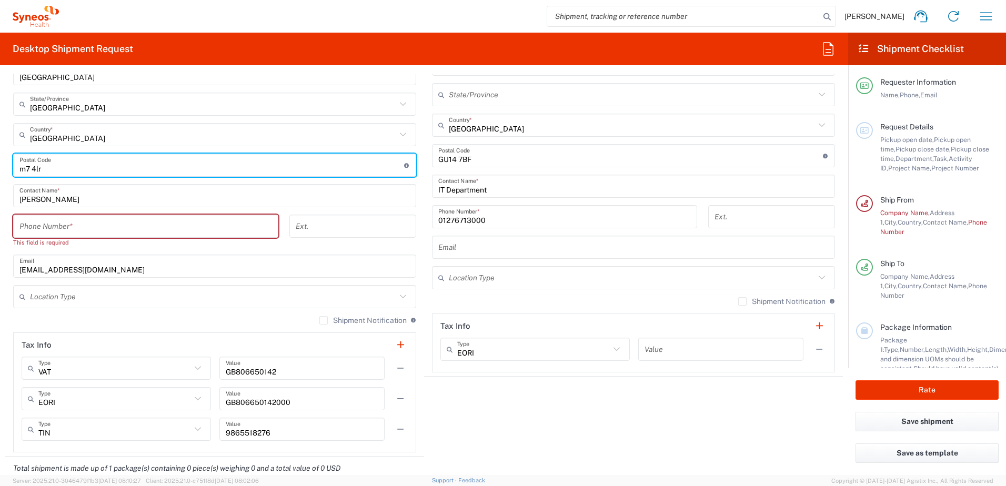
type input "m7 4lr"
click at [116, 223] on input "tel" at bounding box center [145, 226] width 253 height 18
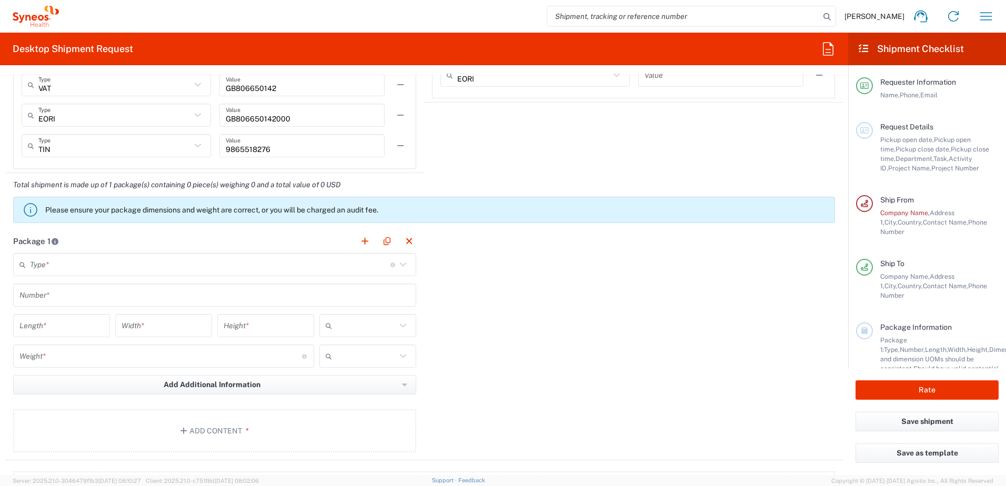
scroll to position [895, 0]
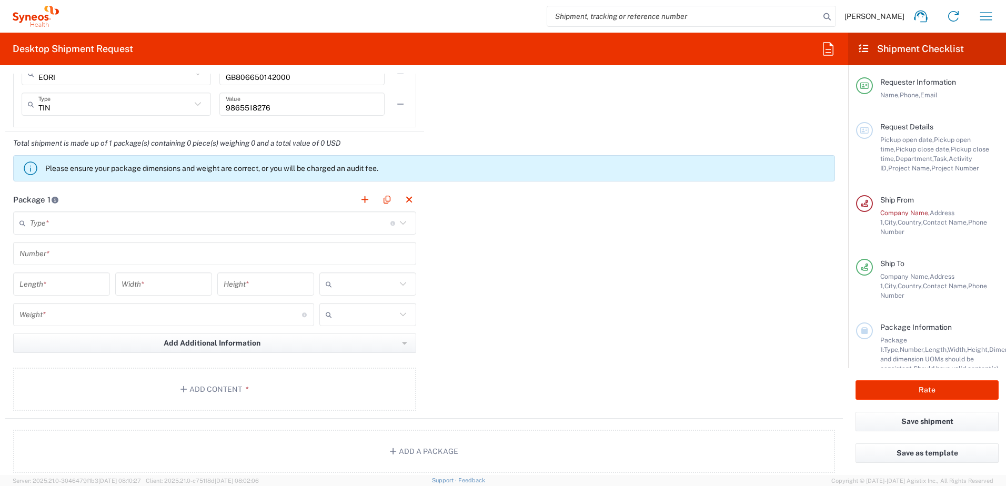
type input "07795 408867"
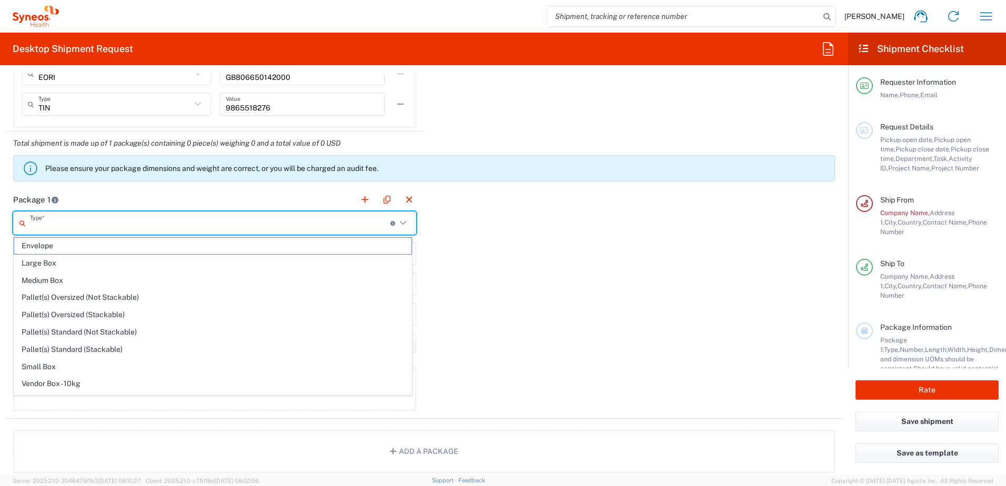
click at [126, 219] on input "text" at bounding box center [210, 223] width 360 height 18
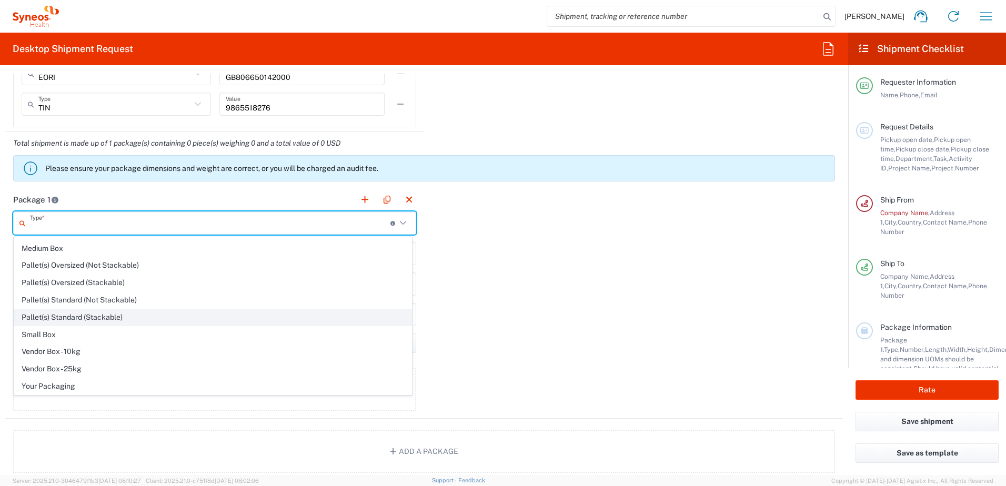
scroll to position [0, 0]
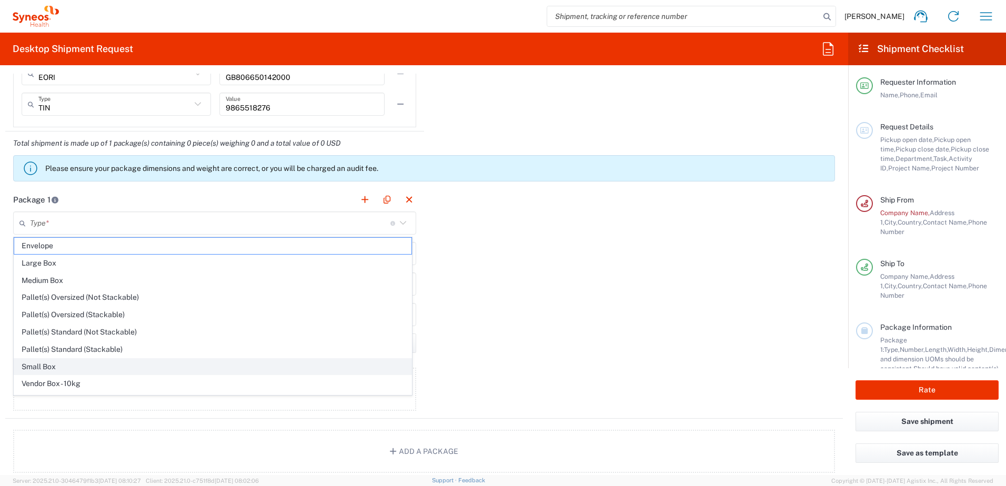
click at [48, 366] on span "Small Box" at bounding box center [212, 367] width 397 height 16
type input "Small Box"
type input "12.25"
type input "11"
type input "1.5"
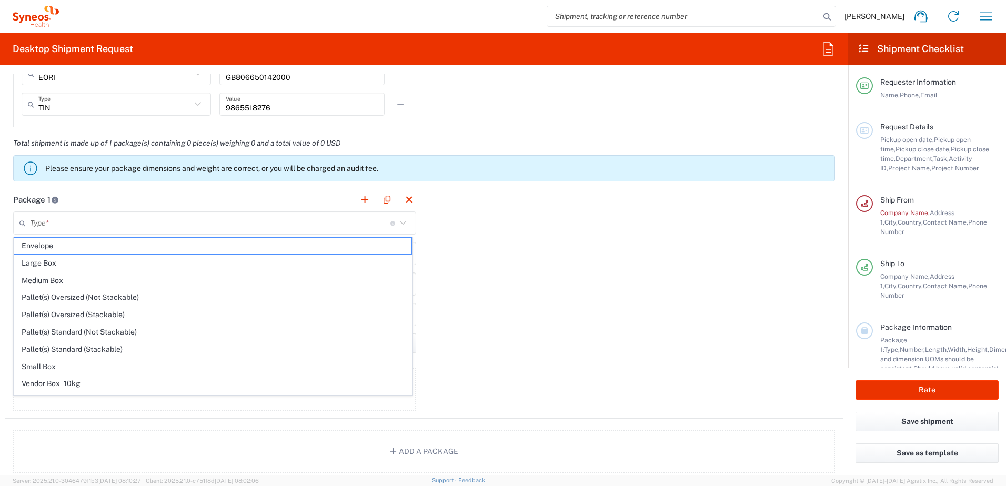
type input "in"
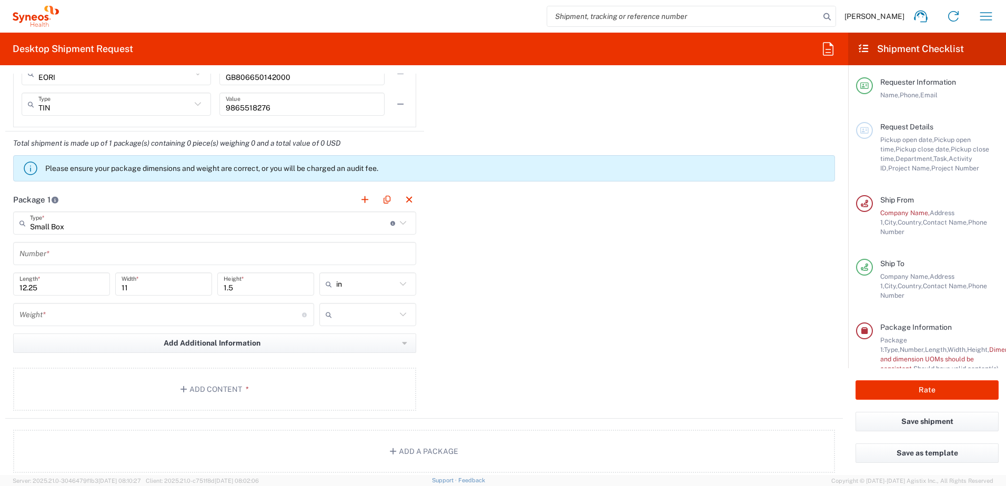
click at [47, 254] on input "text" at bounding box center [214, 254] width 390 height 18
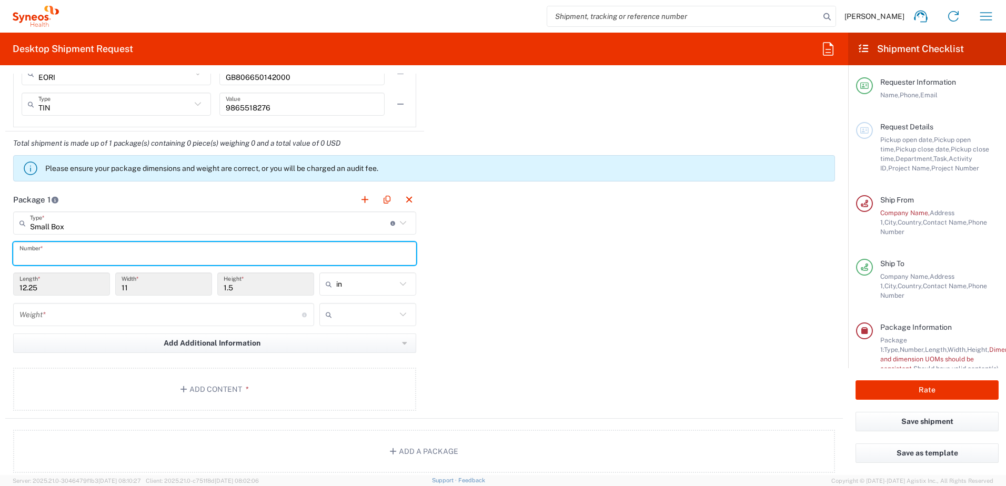
click at [55, 228] on input "Small Box" at bounding box center [210, 223] width 360 height 18
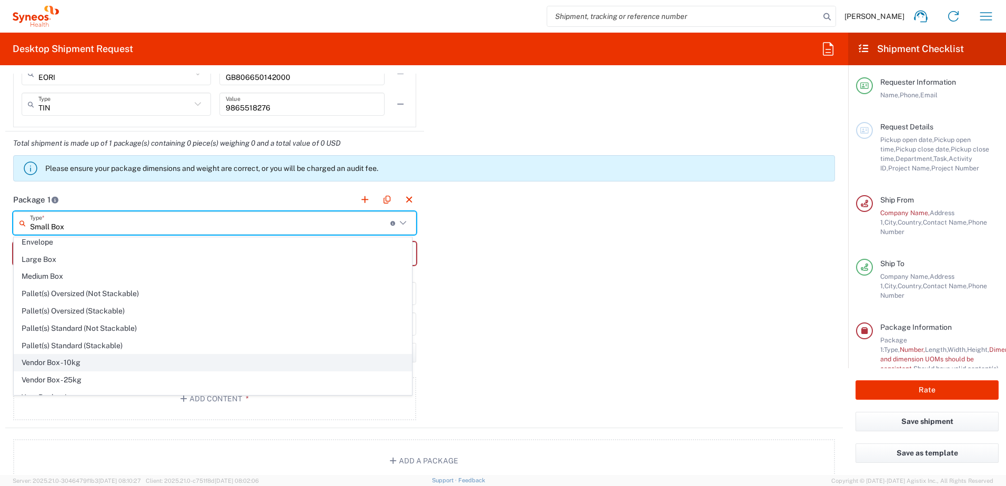
scroll to position [32, 0]
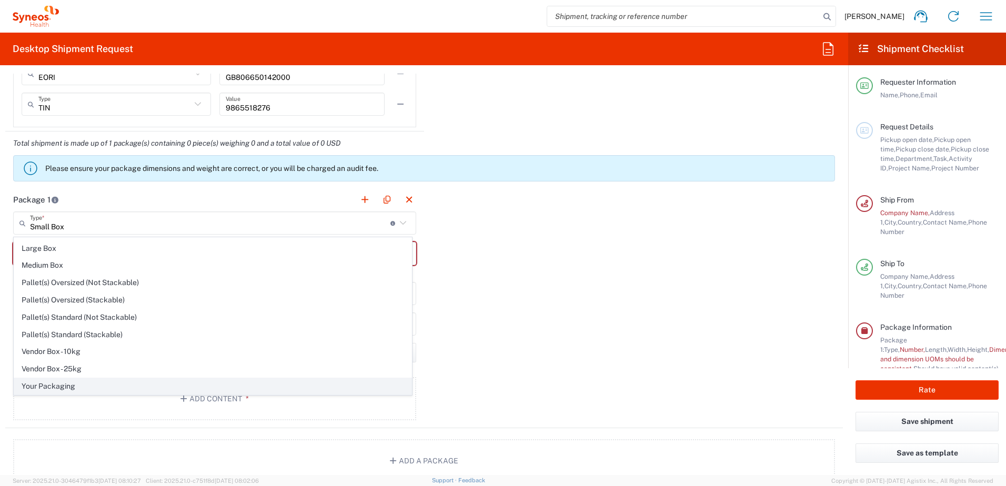
click at [58, 387] on span "Your Packaging" at bounding box center [212, 386] width 397 height 16
type input "Your Packaging"
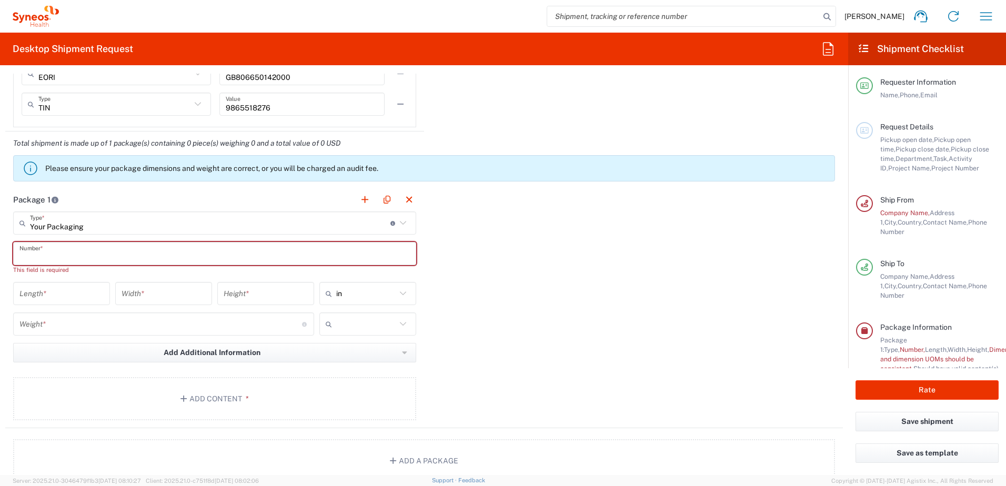
click at [53, 256] on input "text" at bounding box center [214, 254] width 390 height 18
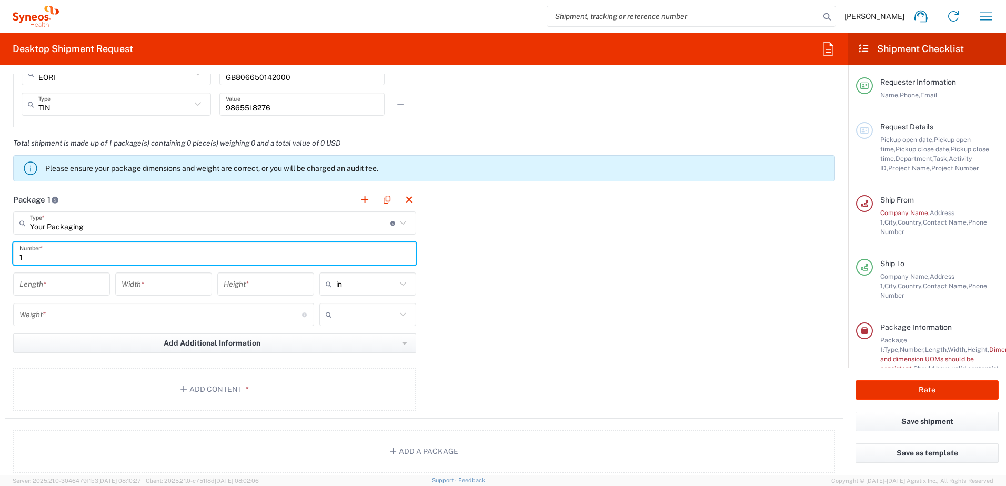
type input "1"
click at [54, 283] on input "number" at bounding box center [61, 284] width 84 height 18
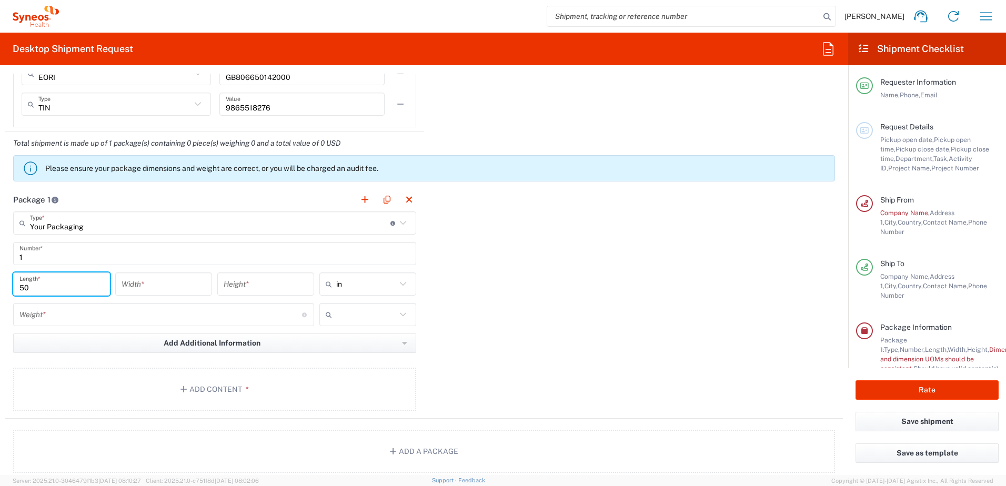
type input "50"
click at [152, 287] on input "number" at bounding box center [164, 284] width 84 height 18
type input "30"
click at [240, 288] on input "number" at bounding box center [266, 284] width 84 height 18
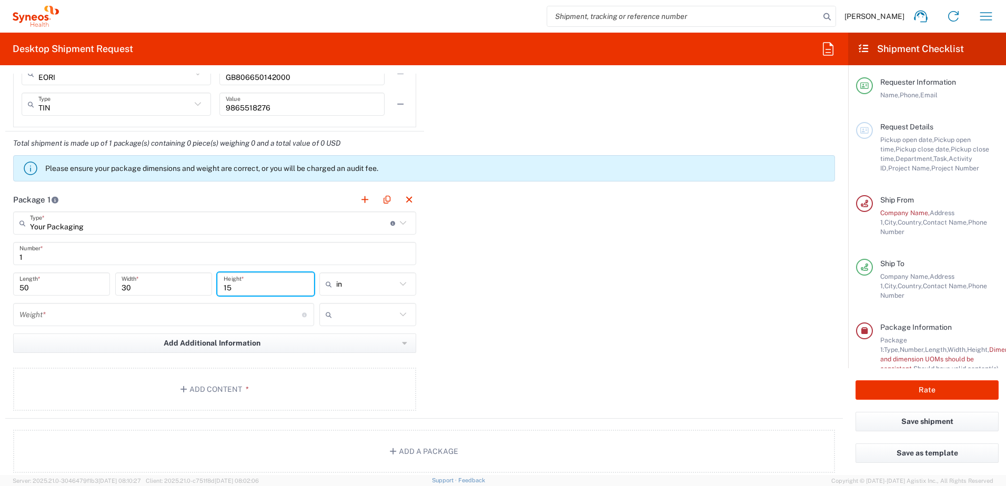
type input "15"
drag, startPoint x: 349, startPoint y: 292, endPoint x: 399, endPoint y: 283, distance: 51.4
click at [349, 292] on input "in" at bounding box center [366, 284] width 60 height 17
drag, startPoint x: 399, startPoint y: 283, endPoint x: 397, endPoint y: 295, distance: 12.3
click at [399, 283] on icon at bounding box center [403, 284] width 14 height 14
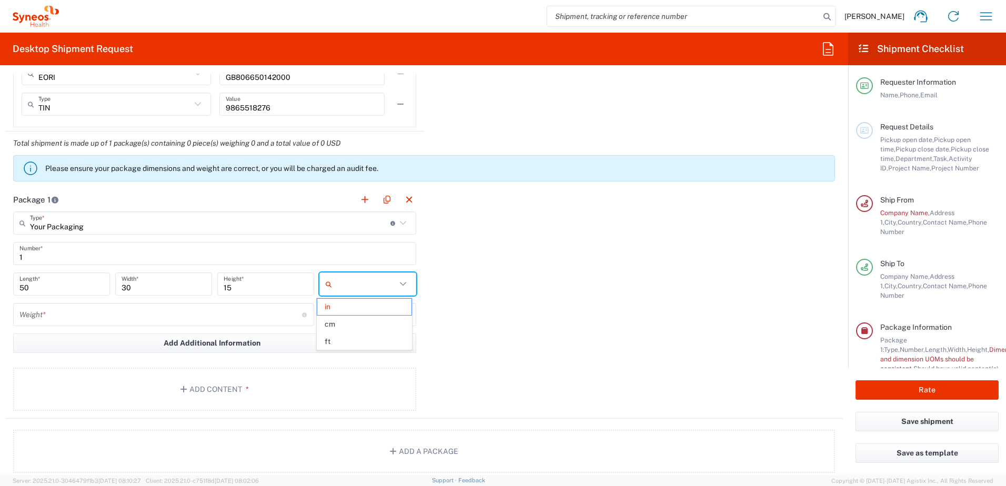
drag, startPoint x: 348, startPoint y: 327, endPoint x: 536, endPoint y: 328, distance: 187.3
click at [348, 327] on span "cm" at bounding box center [364, 324] width 94 height 16
type input "127"
type input "76.2"
type input "38.1"
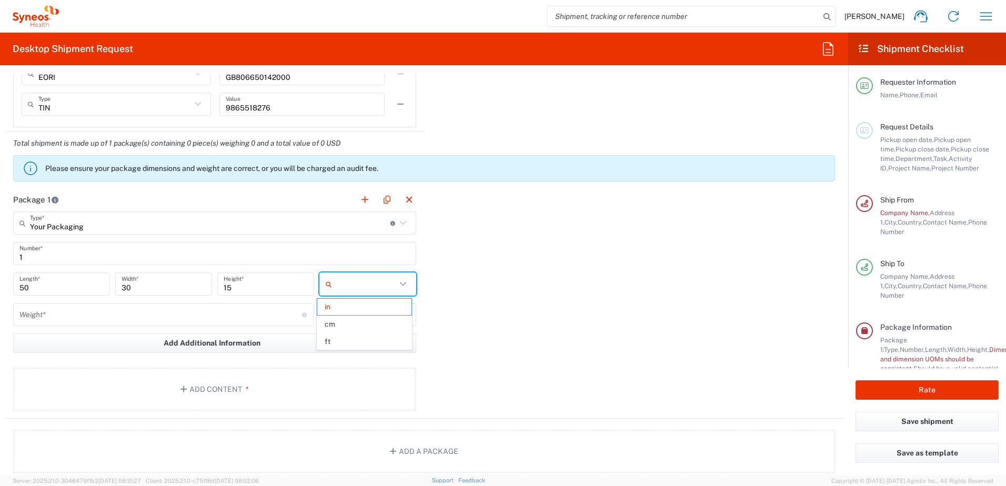
type input "cm"
click at [519, 316] on div "Package 1 Your Packaging Type * Material used to package goods Small Box Envelo…" at bounding box center [424, 303] width 838 height 231
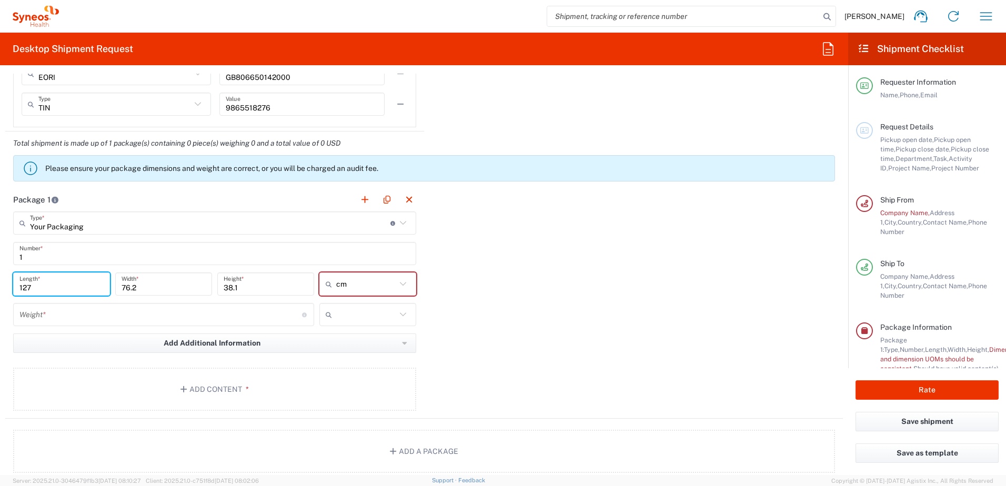
drag, startPoint x: 67, startPoint y: 278, endPoint x: 0, endPoint y: 310, distance: 73.9
click at [0, 320] on html "[PERSON_NAME] Home Shipment estimator Shipment tracking Desktop shipment reques…" at bounding box center [503, 243] width 1006 height 486
type input "50"
drag, startPoint x: 143, startPoint y: 297, endPoint x: 143, endPoint y: 288, distance: 8.4
click at [143, 297] on div "76.2 Width *" at bounding box center [164, 288] width 102 height 31
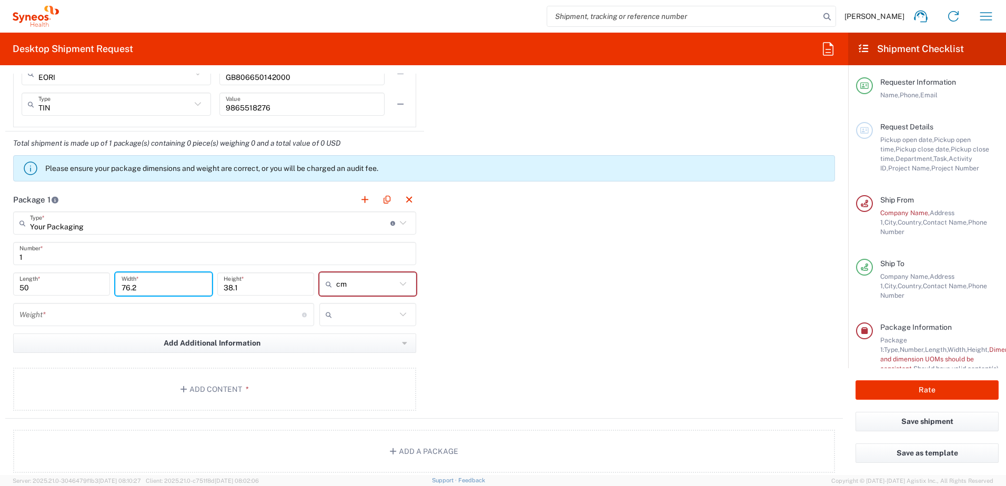
drag, startPoint x: 143, startPoint y: 288, endPoint x: 38, endPoint y: 279, distance: 105.1
click at [38, 279] on div "50 Length * 76.2 Width * 38.1 Height * cm in cm ft" at bounding box center [215, 288] width 408 height 31
type input "30"
drag, startPoint x: 250, startPoint y: 287, endPoint x: 163, endPoint y: 288, distance: 87.3
click at [163, 287] on div "50 Length * 30 Width * 38.1 Height * cm in cm ft" at bounding box center [215, 288] width 408 height 31
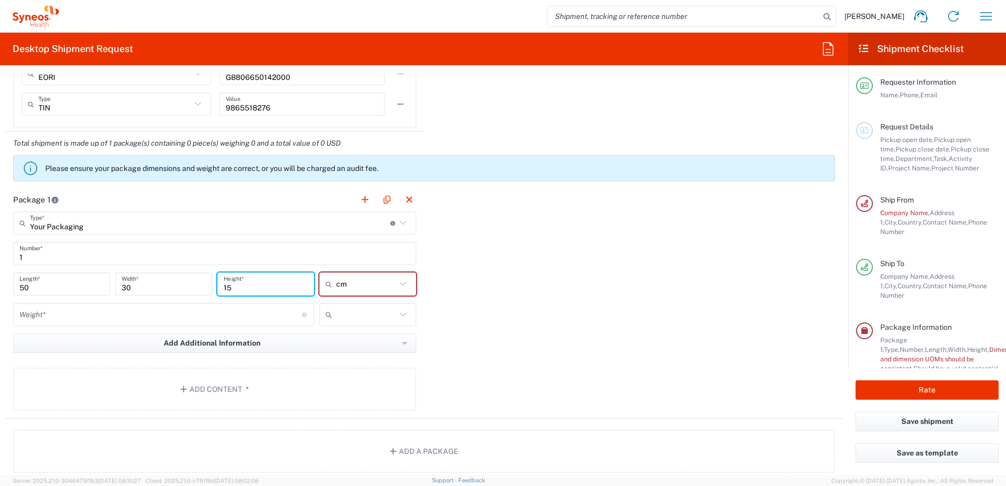
type input "15"
click at [562, 279] on div "Package 1 Your Packaging Type * Material used to package goods Small Box Envelo…" at bounding box center [424, 303] width 838 height 231
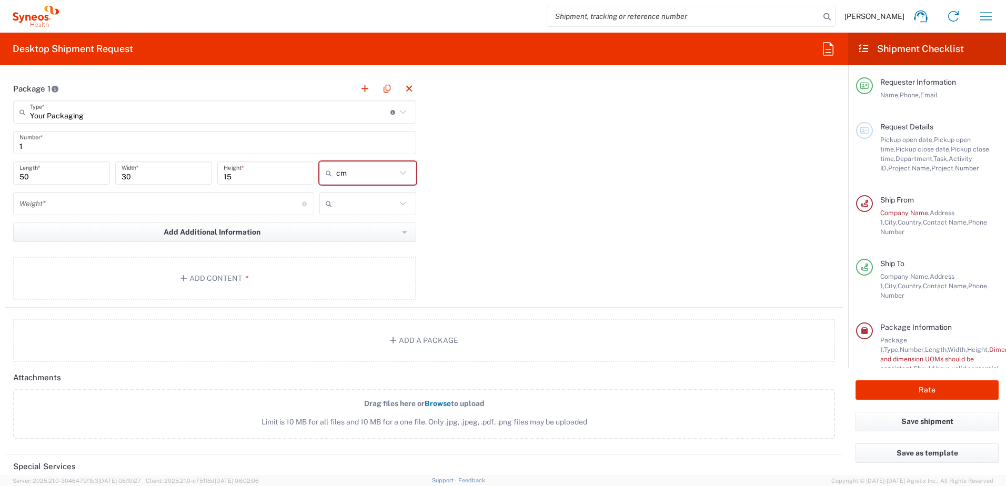
scroll to position [937, 0]
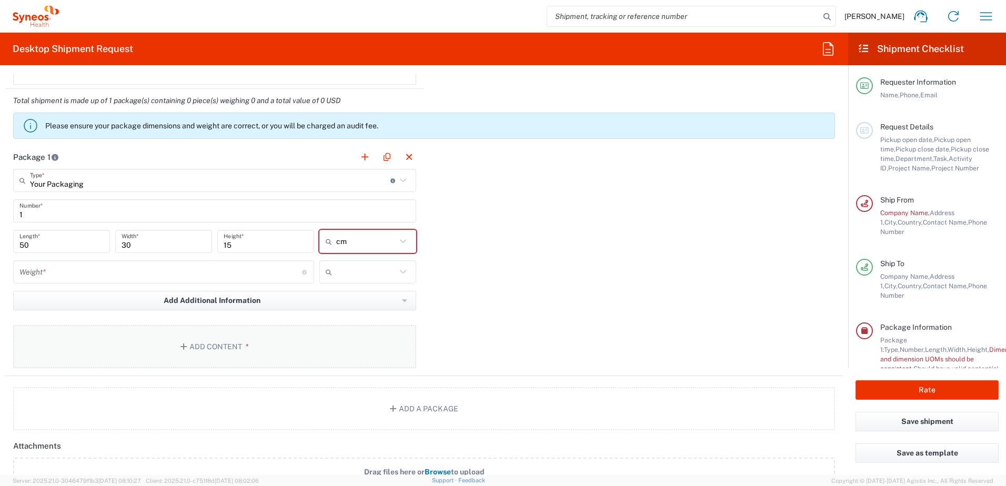
click at [202, 349] on button "Add Content *" at bounding box center [214, 346] width 403 height 43
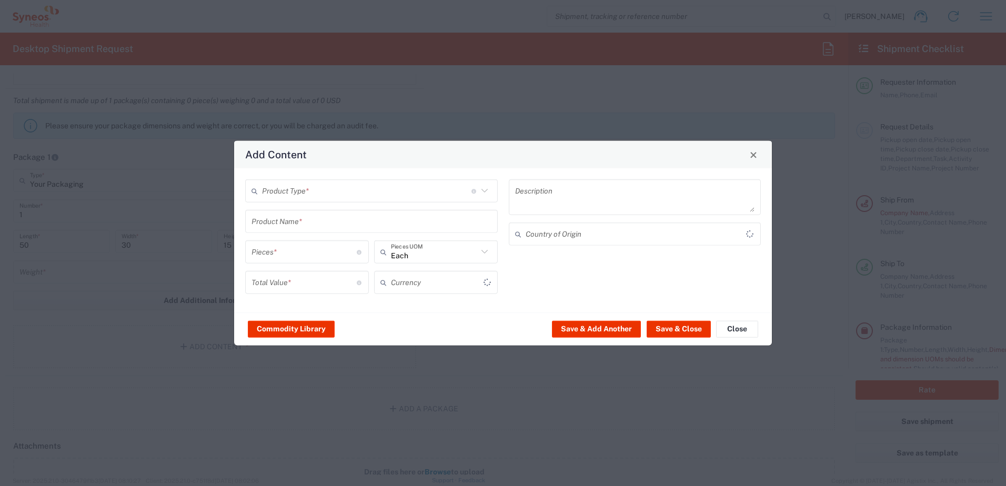
type input "US Dollar"
click at [310, 188] on input "text" at bounding box center [366, 191] width 209 height 18
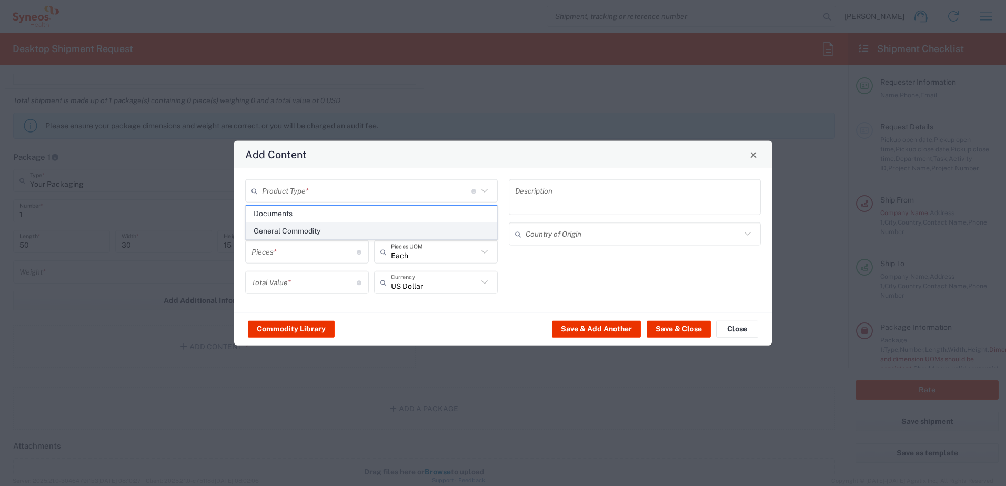
click at [307, 234] on span "General Commodity" at bounding box center [371, 231] width 250 height 16
click at [307, 240] on div "Pieces * Number of pieces inside all the packages" at bounding box center [307, 251] width 124 height 23
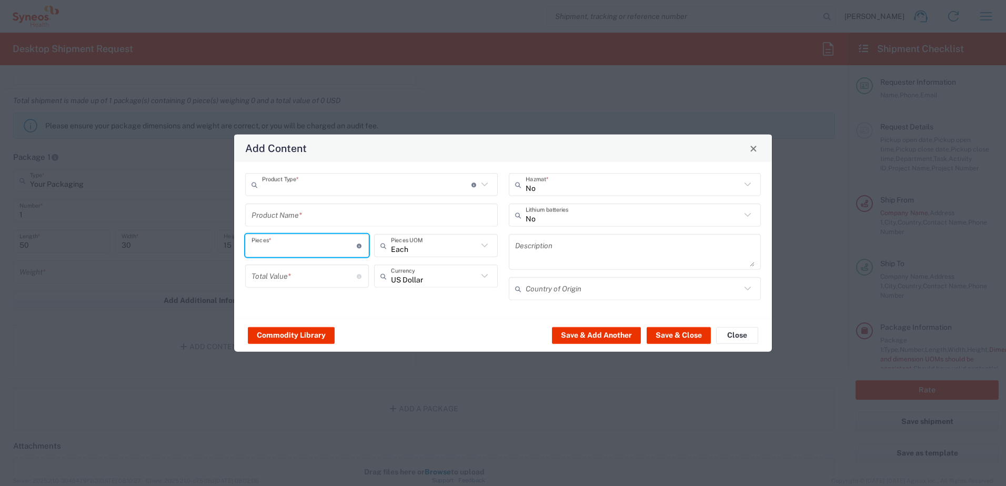
type input "General Commodity"
click at [291, 217] on input "text" at bounding box center [372, 215] width 240 height 18
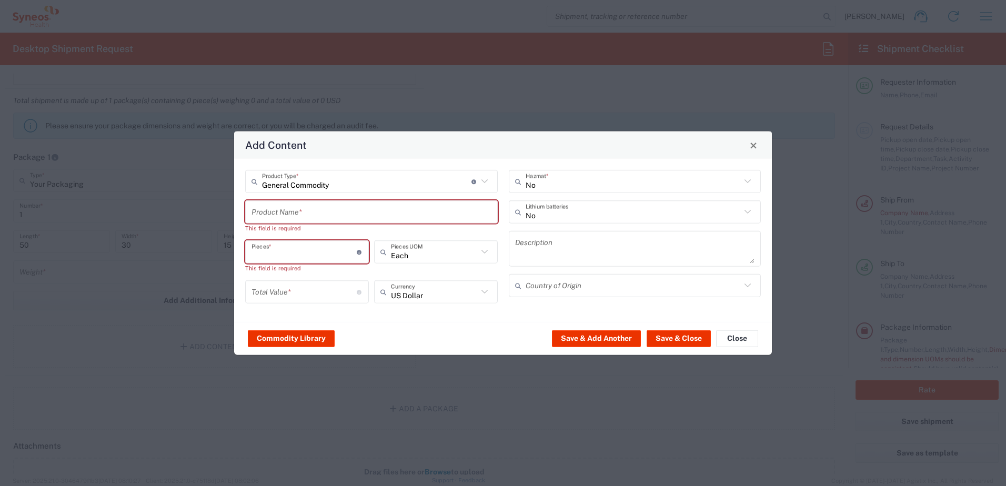
click at [303, 244] on input "number" at bounding box center [304, 252] width 105 height 18
click at [312, 219] on input "text" at bounding box center [372, 212] width 240 height 18
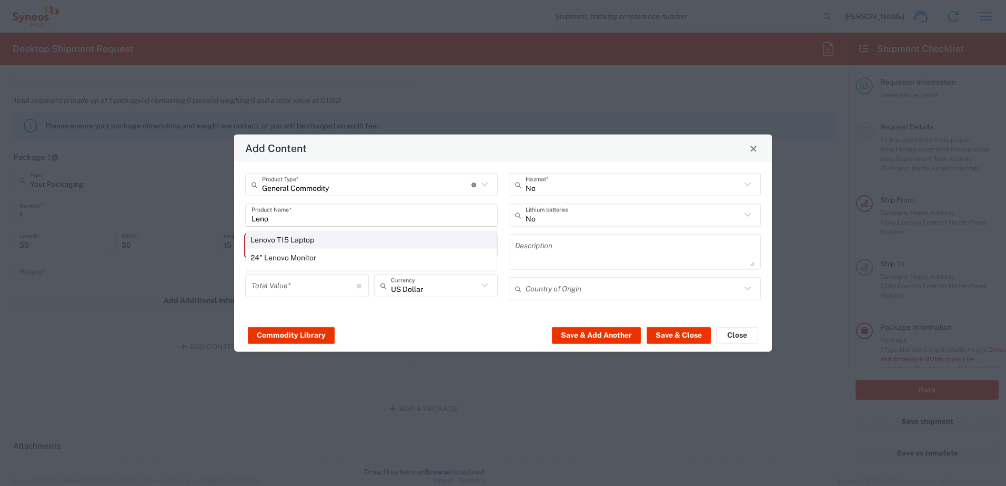
click at [310, 240] on div "Lenovo T15 Laptop" at bounding box center [371, 240] width 250 height 18
type input "Lenovo T15 Laptop"
type textarea "Lenovo T15 Laptop"
type input "[GEOGRAPHIC_DATA]"
type input "Yes"
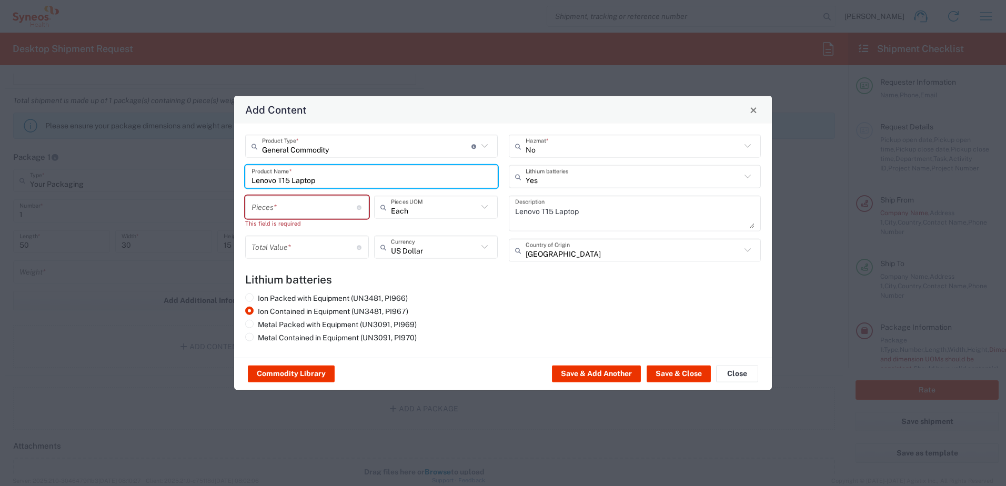
click at [339, 216] on input "number" at bounding box center [304, 207] width 105 height 18
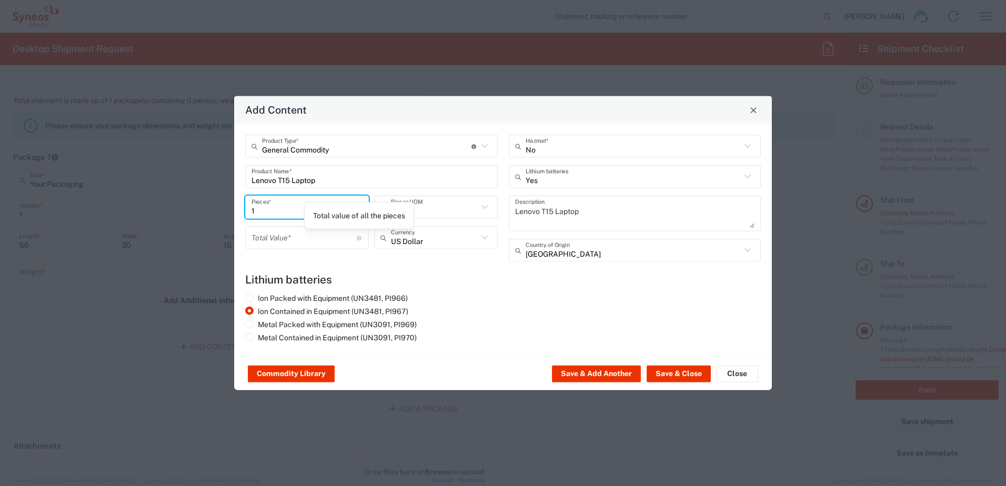
type input "1"
click at [301, 237] on input "number" at bounding box center [304, 237] width 105 height 18
click at [310, 242] on input "number" at bounding box center [304, 237] width 105 height 18
type input "150"
click at [750, 145] on icon at bounding box center [748, 146] width 6 height 4
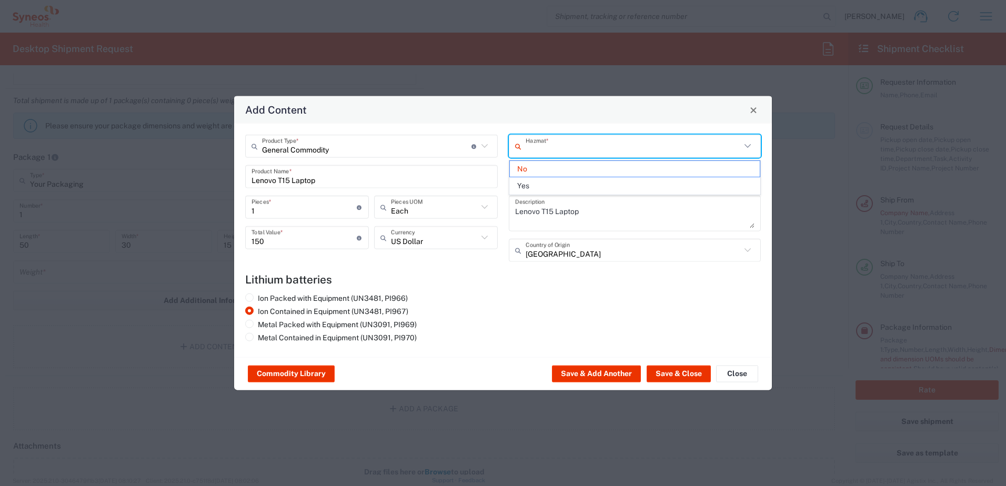
click at [618, 272] on div "General Commodity Product Type * Document: Paper document generated internally …" at bounding box center [503, 241] width 538 height 234
type input "No"
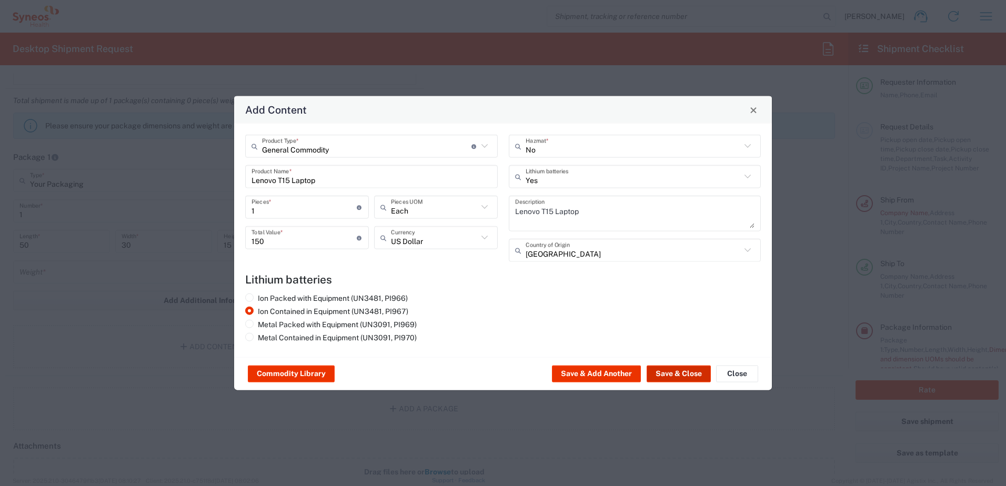
click at [694, 373] on button "Save & Close" at bounding box center [679, 374] width 64 height 17
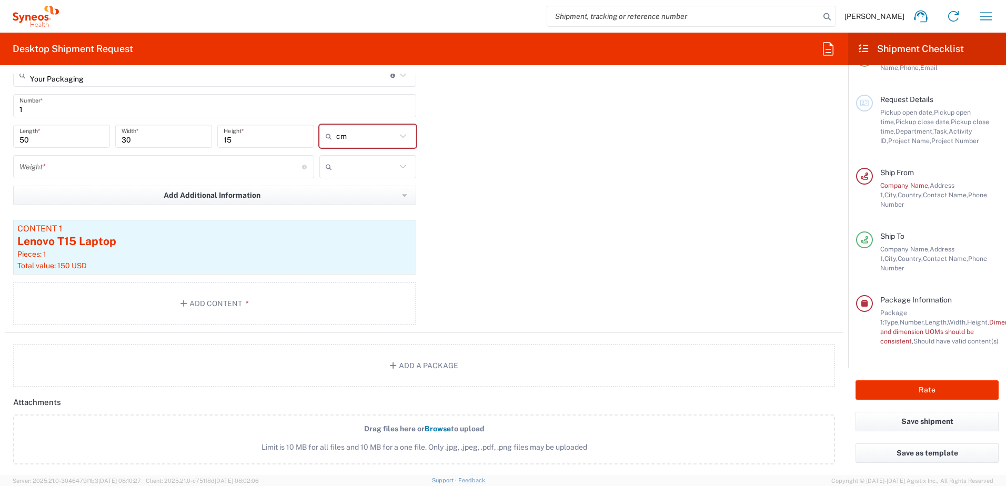
scroll to position [0, 0]
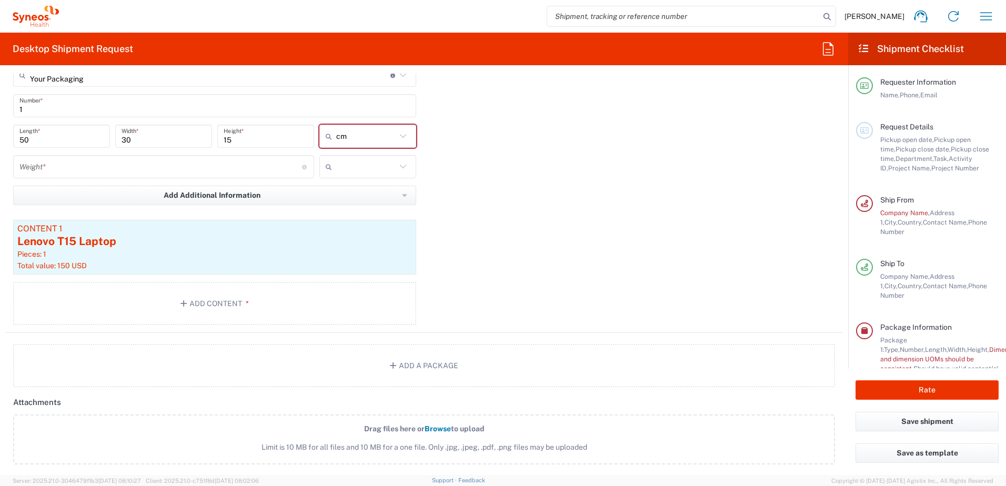
click at [95, 167] on input "number" at bounding box center [160, 167] width 283 height 18
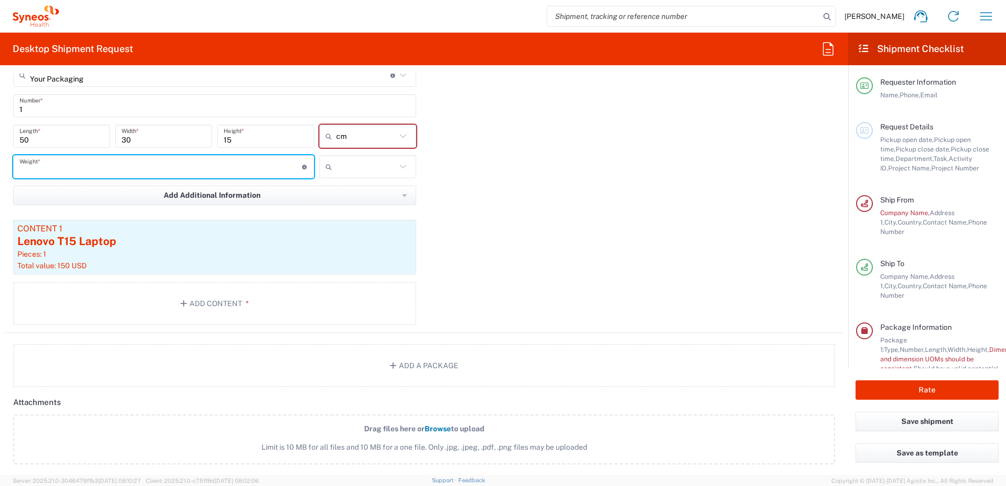
type input "2"
type input "5"
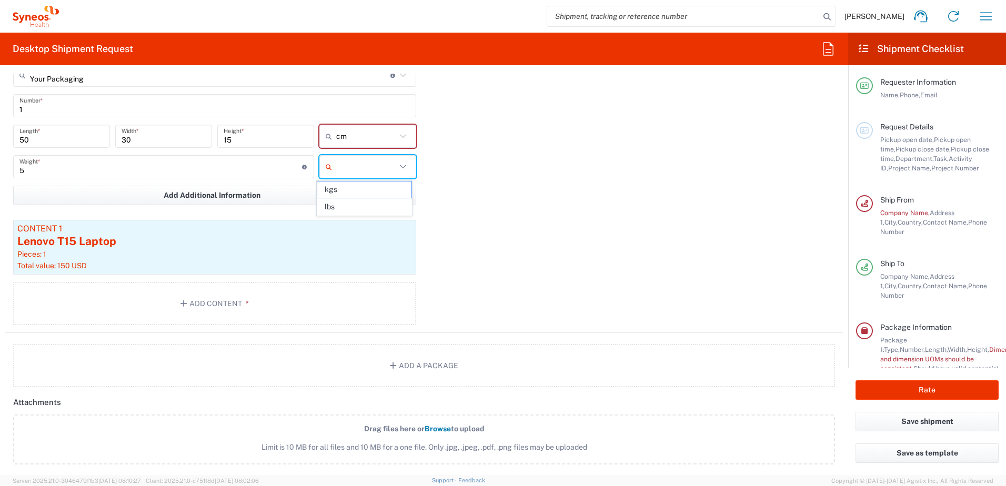
click at [376, 172] on input "text" at bounding box center [366, 166] width 60 height 17
click at [360, 187] on span "kgs" at bounding box center [364, 190] width 94 height 16
type input "kgs"
click at [468, 197] on div "Package 1 Your Packaging Type * Material used to package goods Small Box Envelo…" at bounding box center [424, 186] width 838 height 293
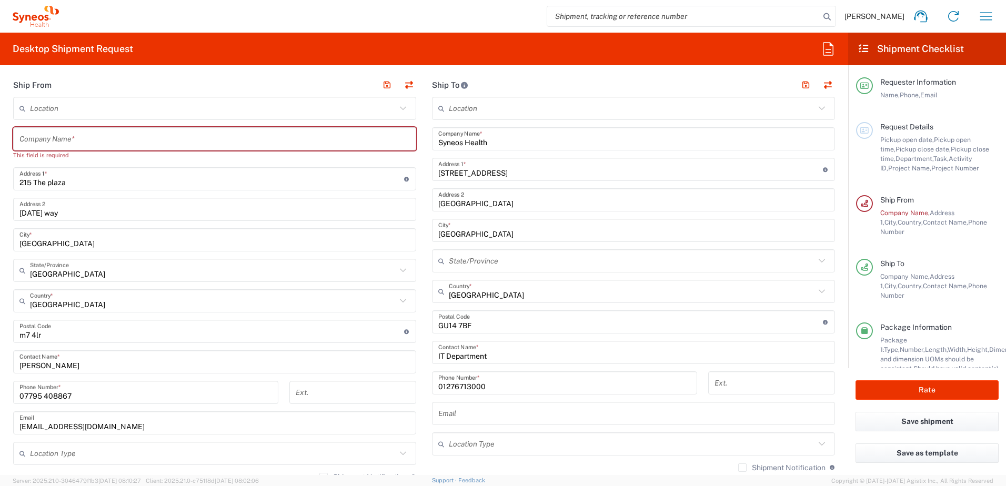
scroll to position [411, 0]
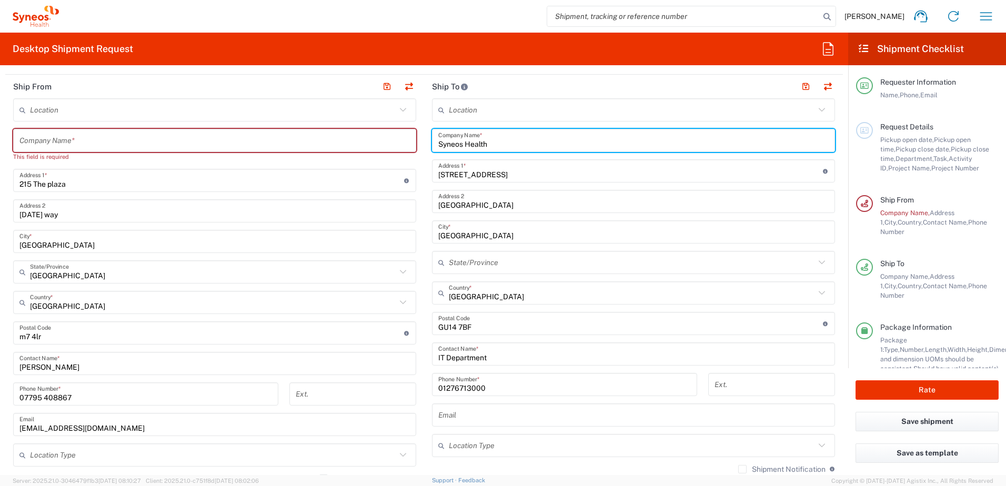
drag, startPoint x: 504, startPoint y: 147, endPoint x: 385, endPoint y: 150, distance: 119.0
click at [385, 150] on div "Ship From Location [PERSON_NAME] LLC-[GEOGRAPHIC_DATA] [GEOGRAPHIC_DATA] [GEOGR…" at bounding box center [424, 345] width 838 height 540
drag, startPoint x: 97, startPoint y: 139, endPoint x: 95, endPoint y: 148, distance: 9.3
click at [97, 139] on input "text" at bounding box center [214, 141] width 390 height 18
paste input "Syneos Health"
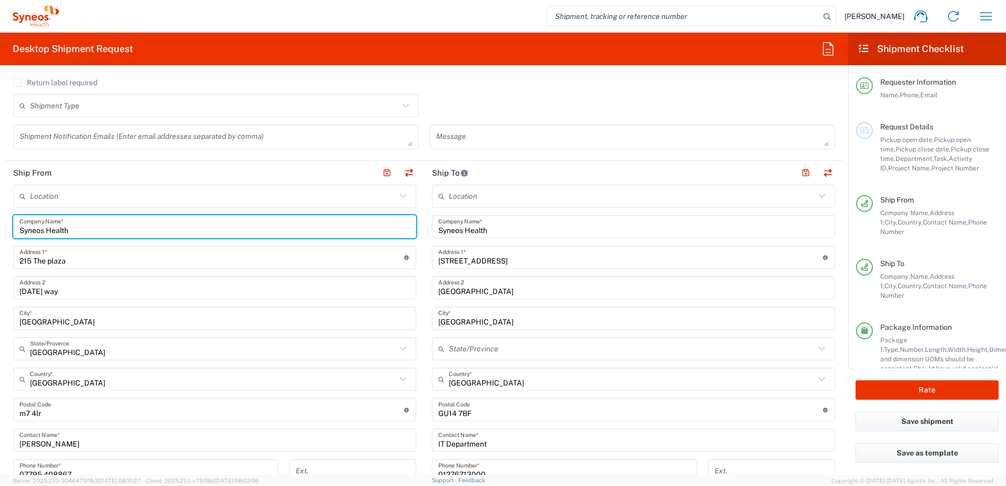
scroll to position [306, 0]
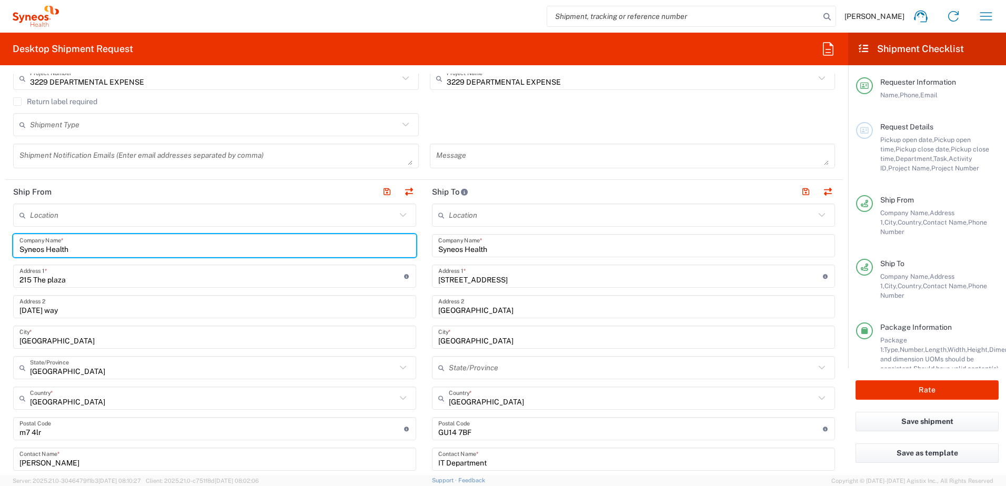
type input "Syneos Health"
click at [529, 115] on div "Shipment Type Batch Regular" at bounding box center [424, 128] width 833 height 31
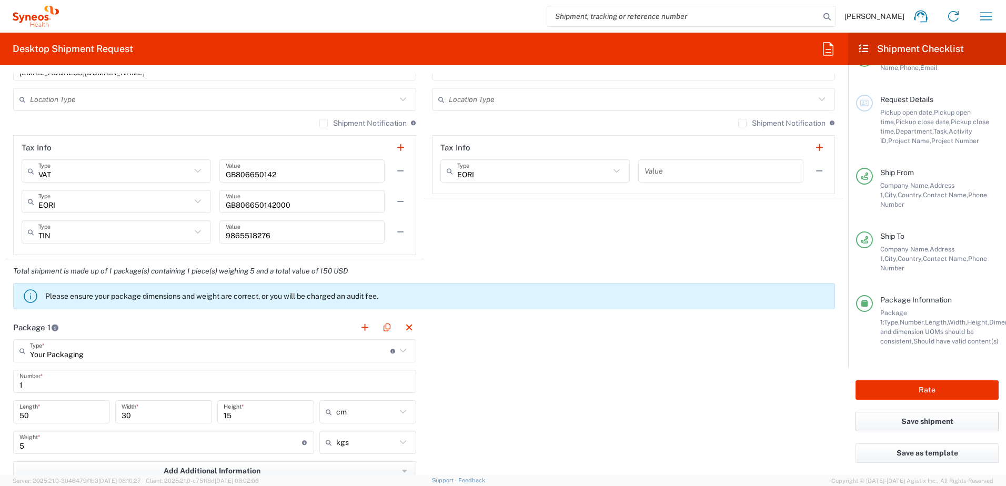
scroll to position [779, 0]
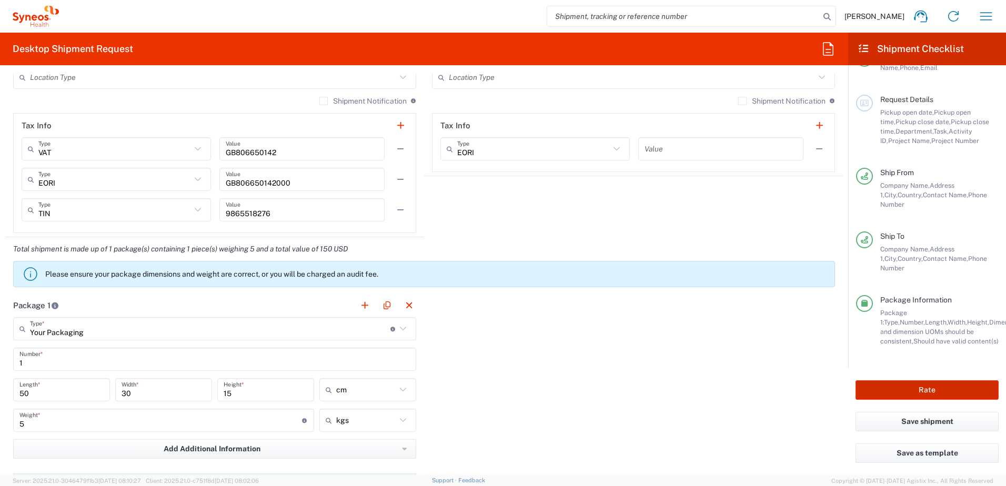
click at [891, 394] on button "Rate" at bounding box center [927, 389] width 143 height 19
type input "3229 DEPARTMENTAL EXPENSE"
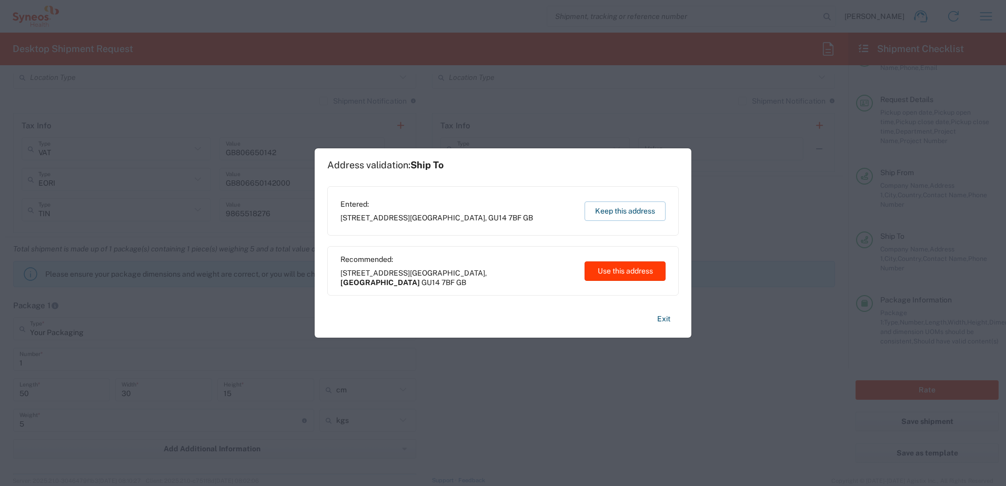
click at [612, 276] on button "Use this address" at bounding box center [625, 271] width 81 height 19
type input "[GEOGRAPHIC_DATA]"
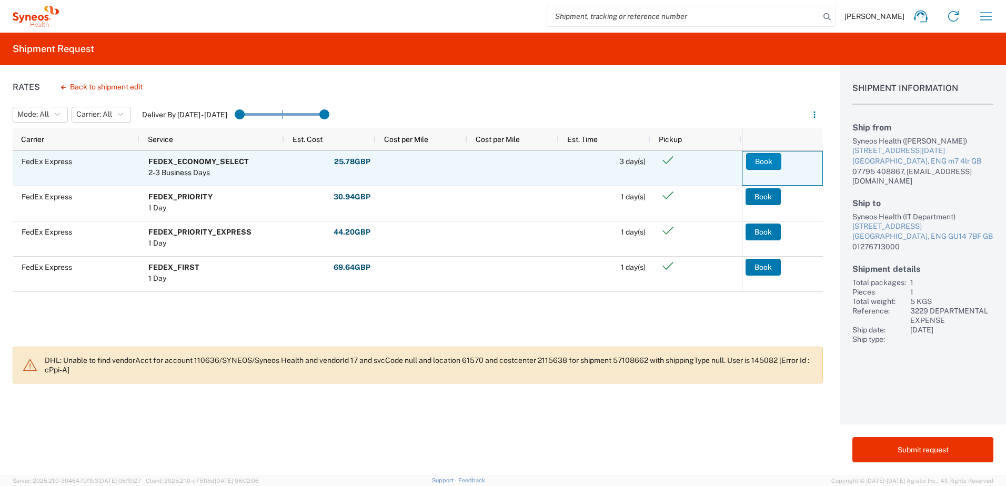
click at [768, 162] on button "Book" at bounding box center [763, 161] width 35 height 17
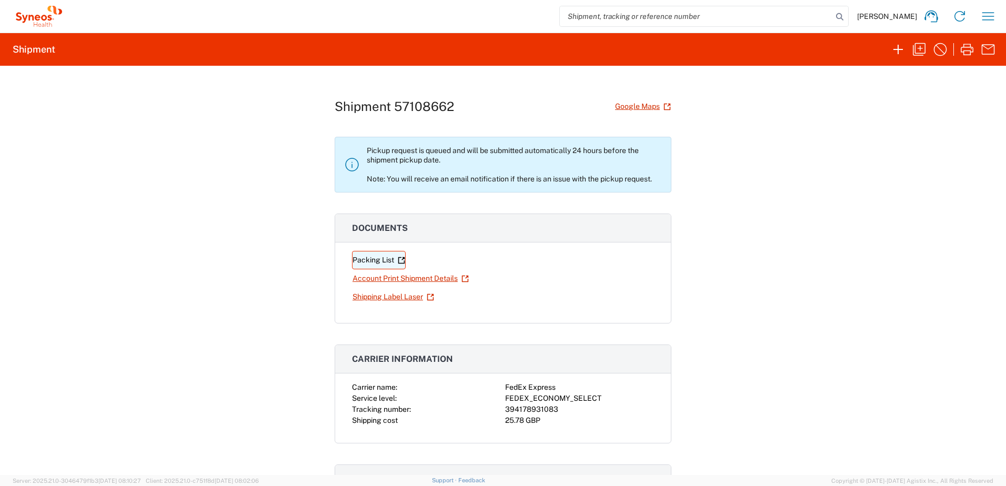
click at [385, 257] on link "Packing List" at bounding box center [379, 260] width 54 height 18
click at [394, 276] on link "Account Print Shipment Details" at bounding box center [410, 278] width 117 height 18
click at [410, 299] on link "Shipping Label Laser" at bounding box center [393, 297] width 83 height 18
